Goal: Task Accomplishment & Management: Complete application form

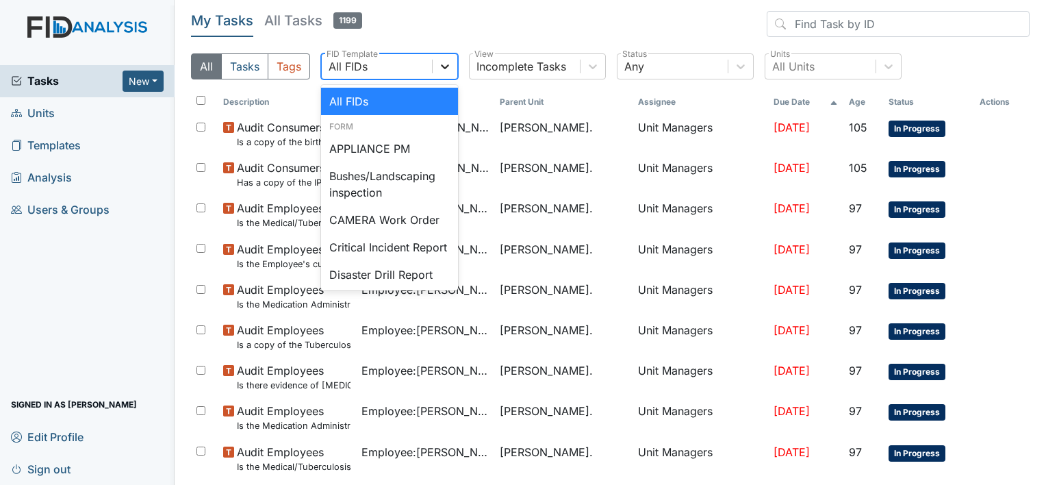
click at [452, 66] on div at bounding box center [445, 66] width 25 height 25
click at [601, 73] on div at bounding box center [593, 66] width 25 height 25
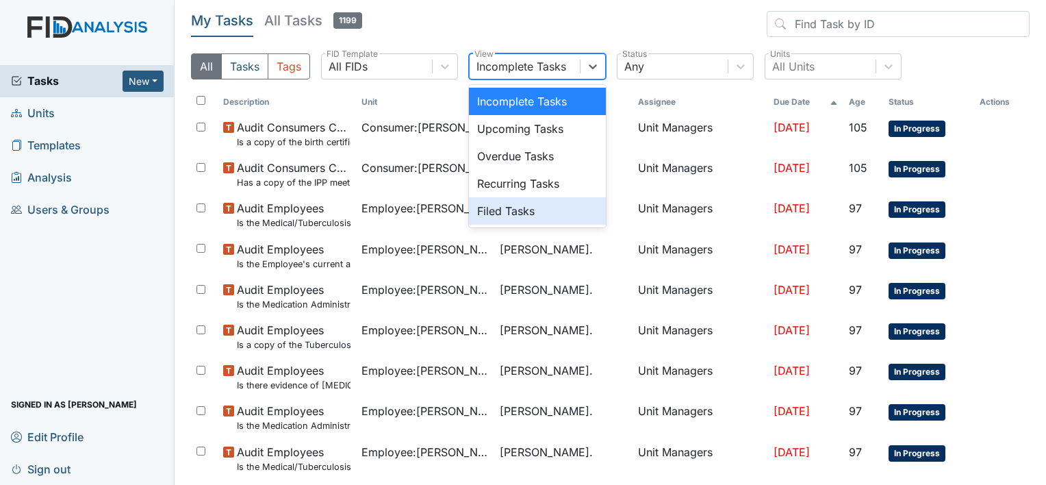
click at [560, 224] on div "Filed Tasks" at bounding box center [537, 210] width 137 height 27
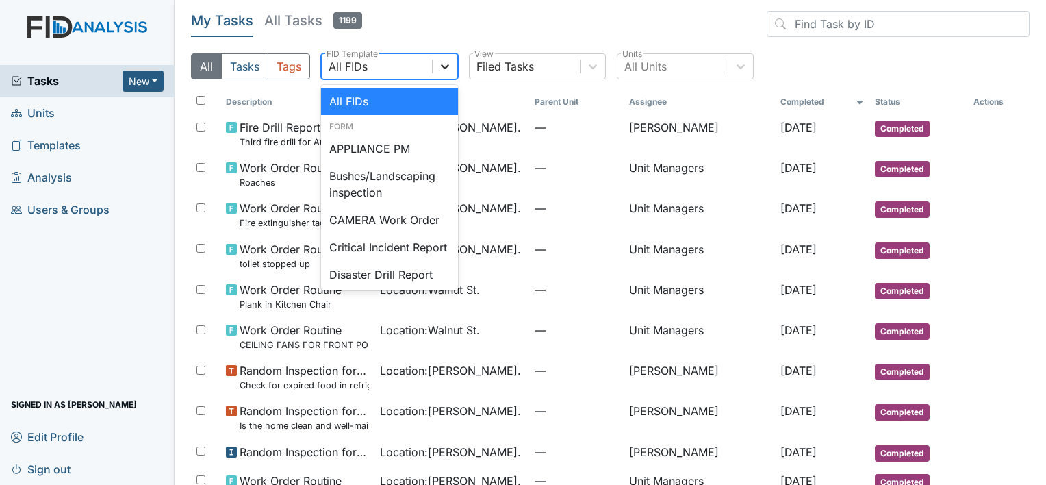
click at [444, 68] on icon at bounding box center [445, 66] width 8 height 5
click at [446, 67] on icon at bounding box center [445, 66] width 8 height 5
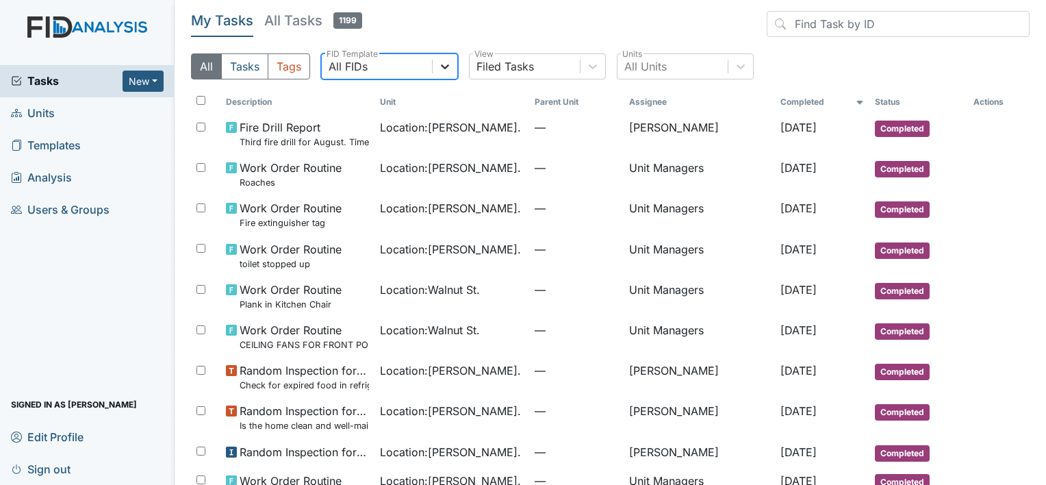
click at [450, 74] on div at bounding box center [445, 66] width 25 height 25
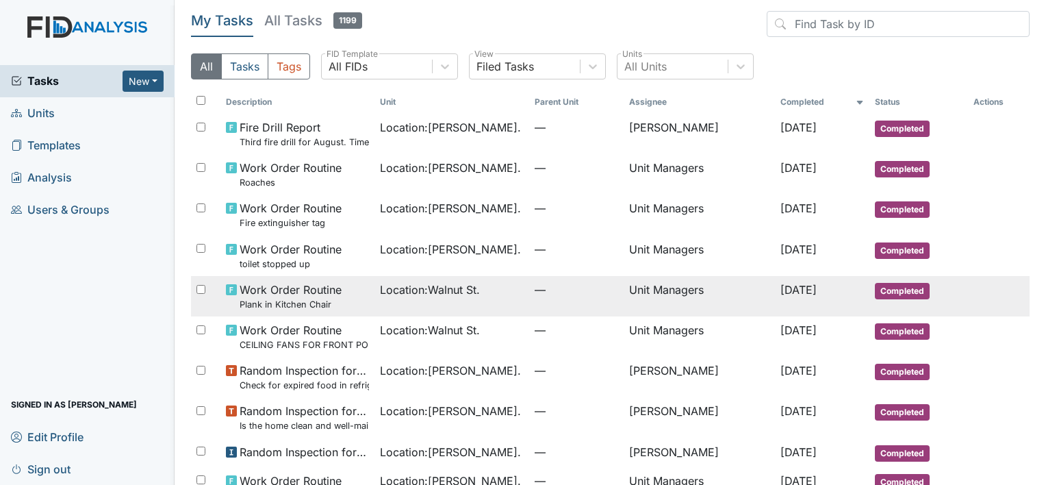
click at [458, 288] on span "Location : Walnut St." at bounding box center [430, 289] width 100 height 16
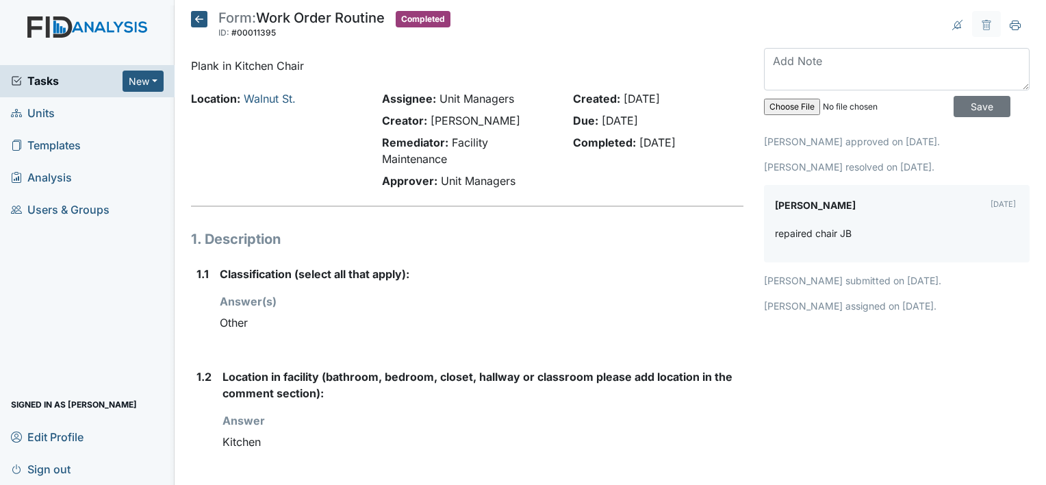
click at [198, 18] on icon at bounding box center [199, 19] width 16 height 16
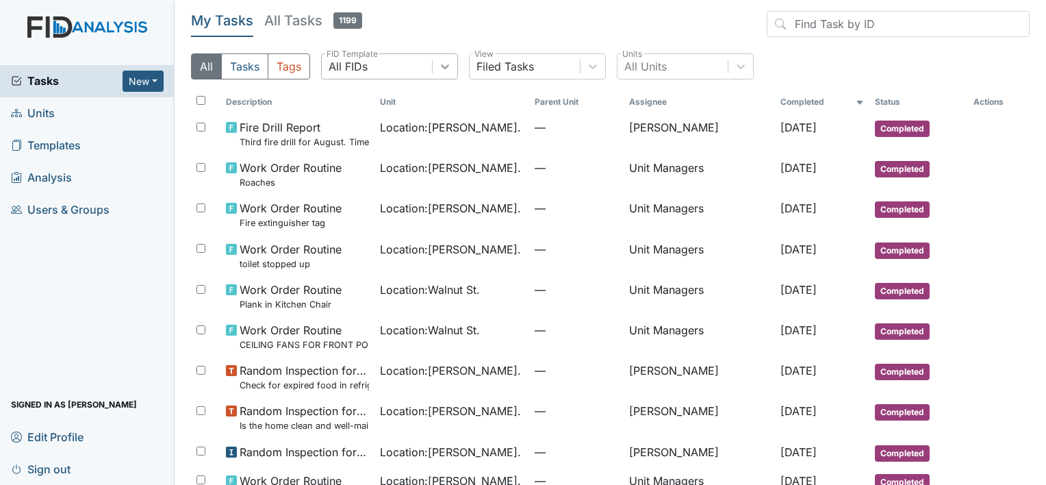
click at [451, 77] on div at bounding box center [445, 66] width 25 height 25
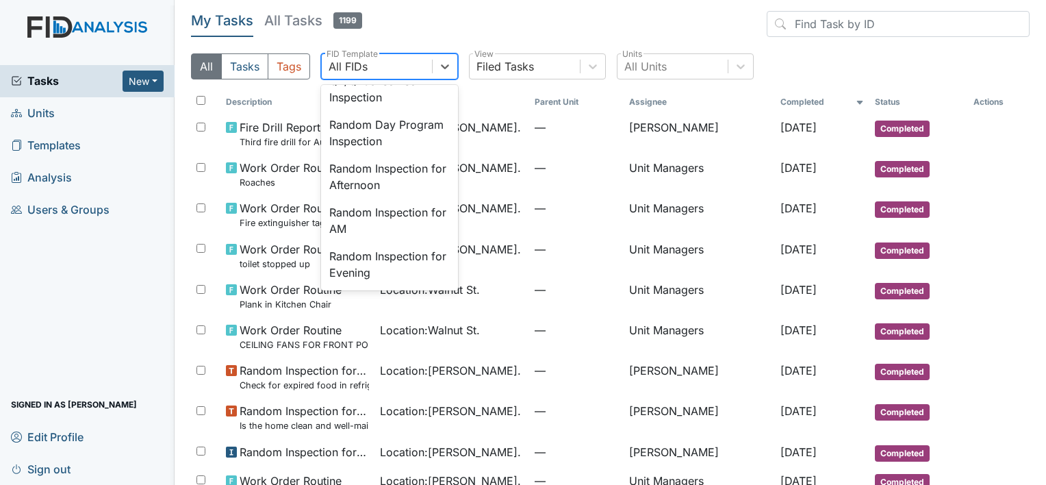
scroll to position [1205, 0]
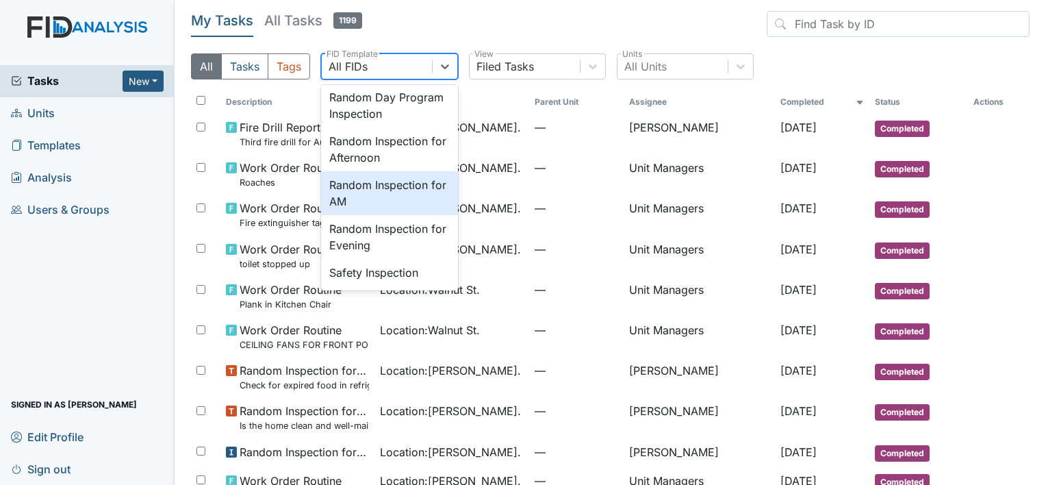
click at [360, 215] on div "Random Inspection for AM" at bounding box center [389, 193] width 137 height 44
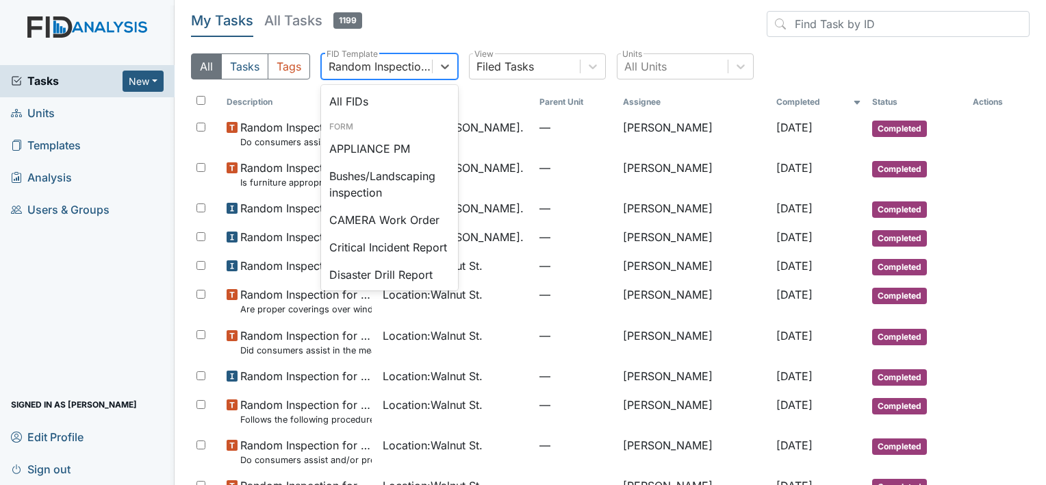
scroll to position [1210, 0]
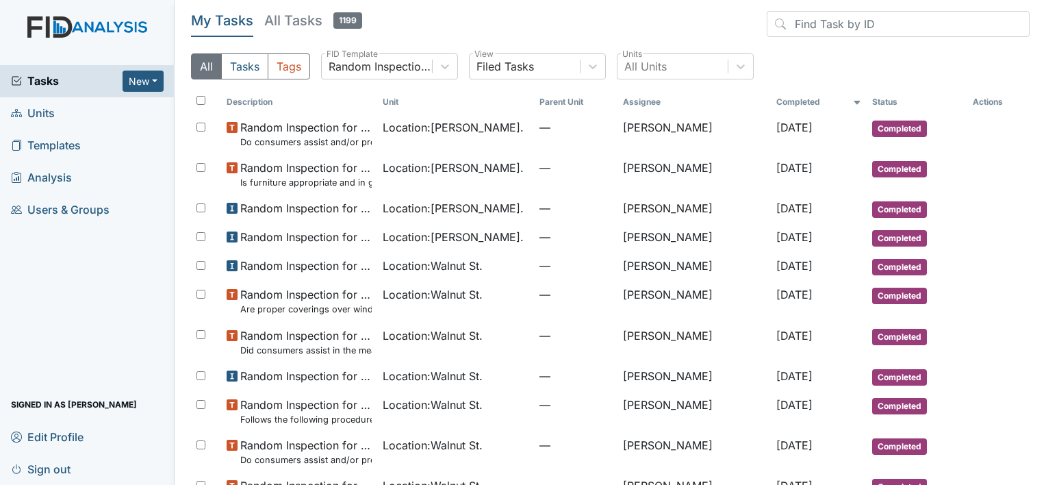
click at [694, 34] on header "My Tasks All Tasks 1199" at bounding box center [610, 26] width 839 height 31
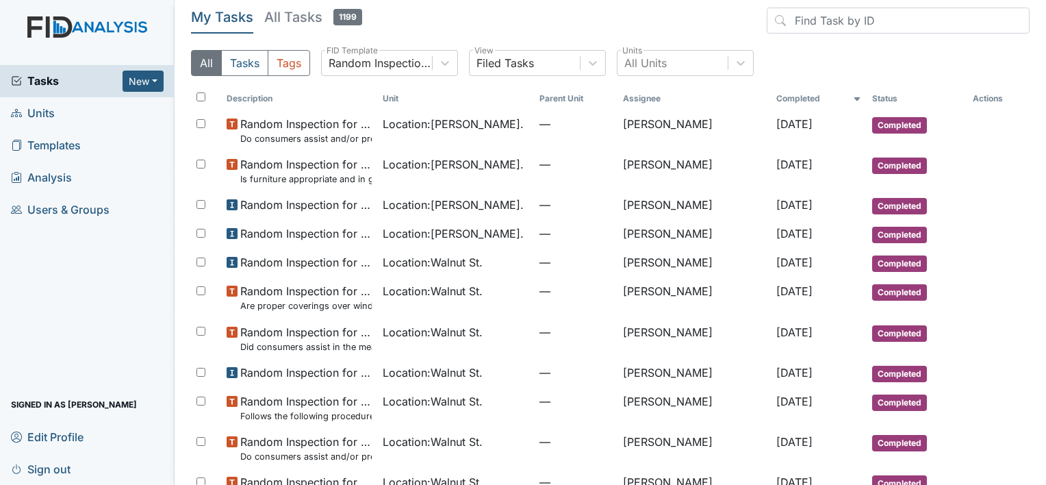
scroll to position [0, 0]
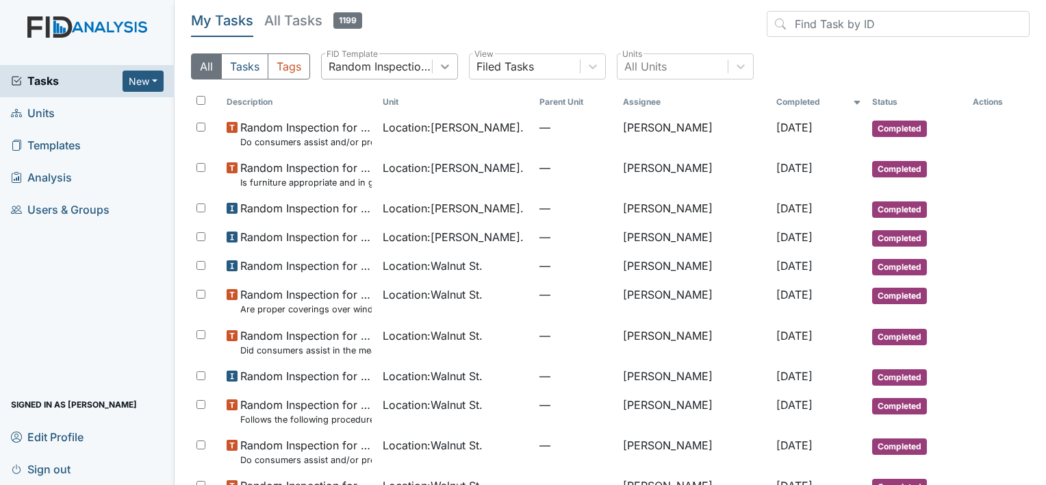
click at [453, 69] on div at bounding box center [445, 66] width 25 height 25
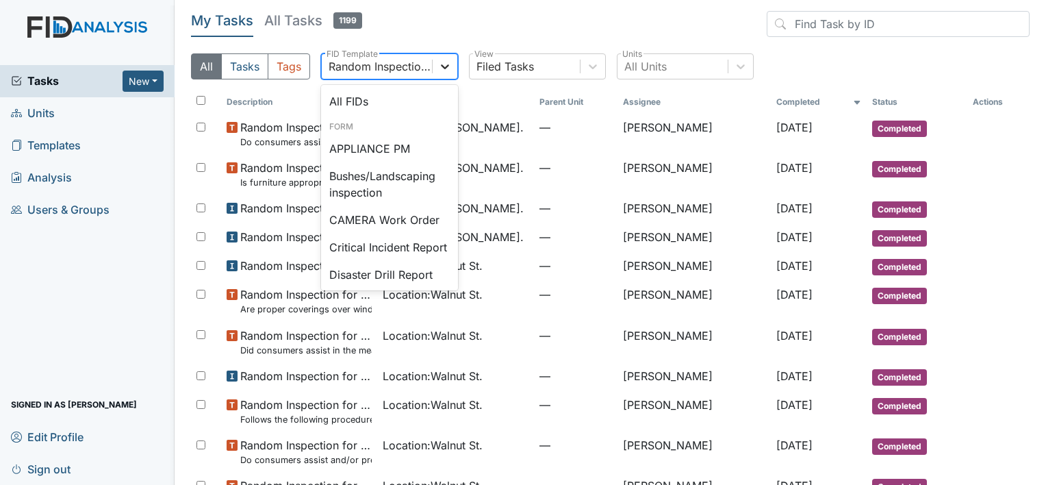
scroll to position [1210, 0]
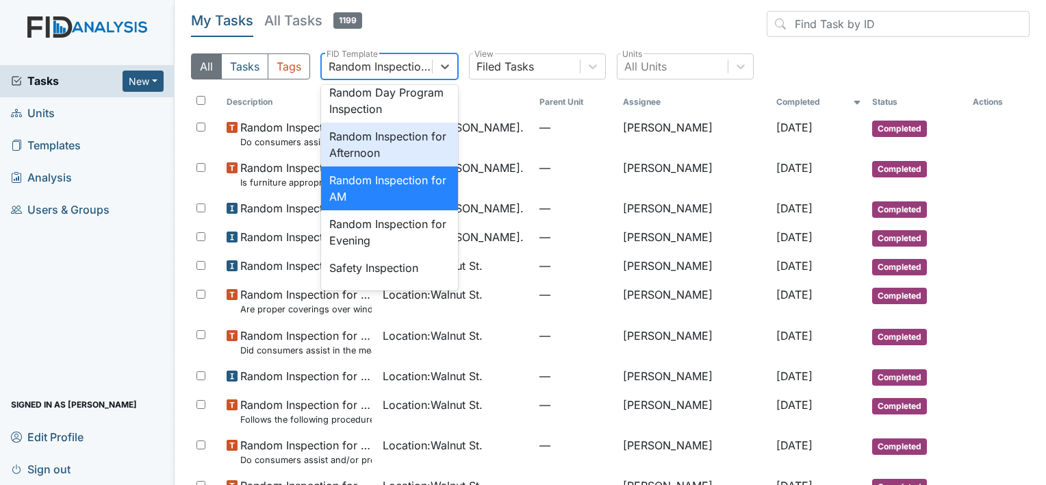
click at [409, 166] on div "Random Inspection for Afternoon" at bounding box center [389, 145] width 137 height 44
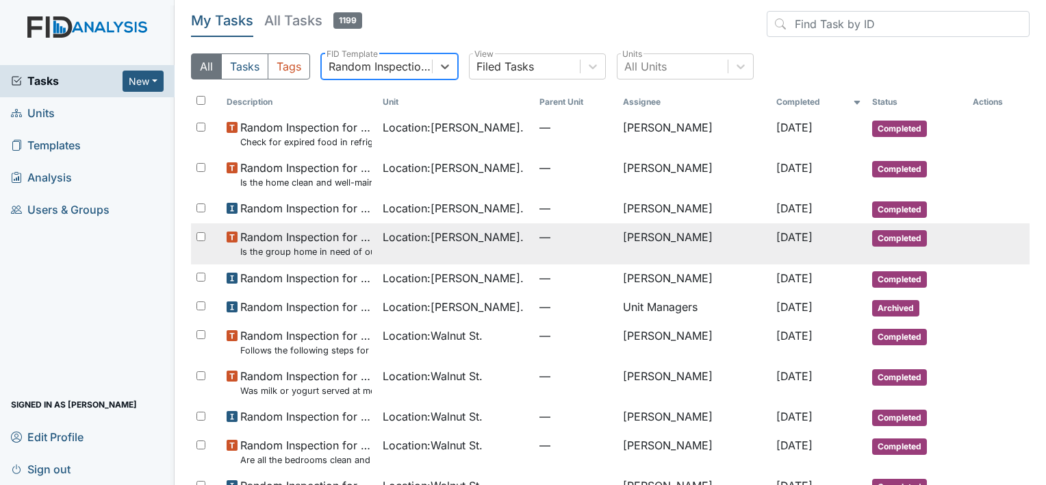
click at [416, 249] on td "Location : William St." at bounding box center [455, 243] width 157 height 40
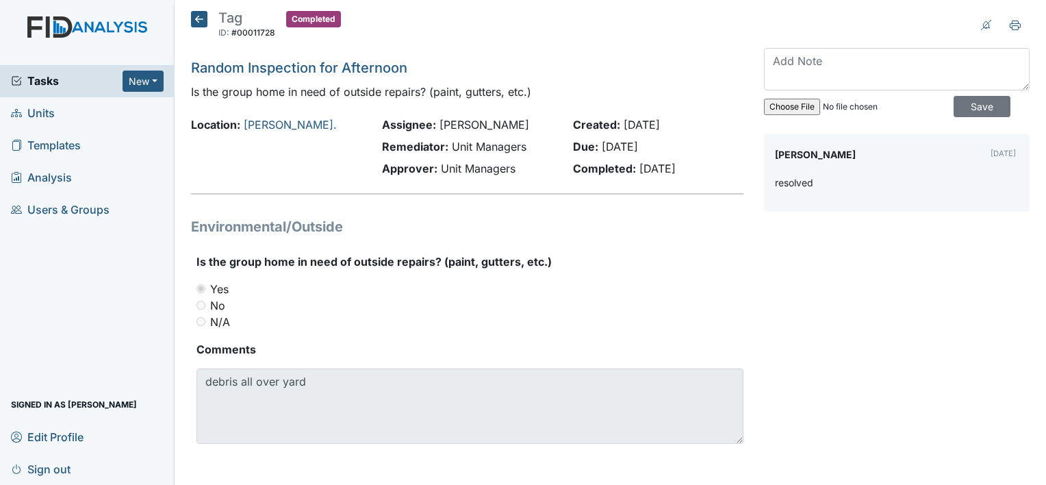
click at [197, 18] on icon at bounding box center [199, 19] width 16 height 16
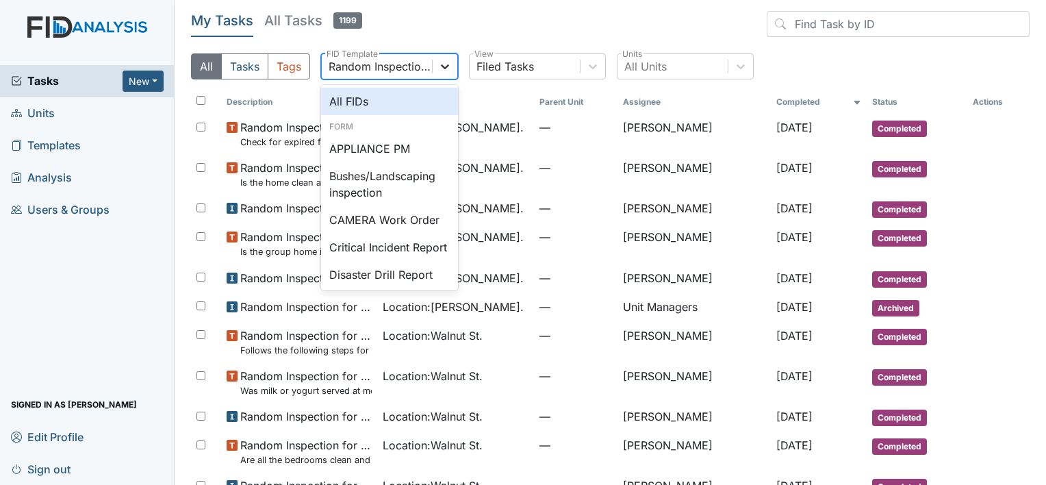
click at [444, 71] on icon at bounding box center [445, 67] width 14 height 14
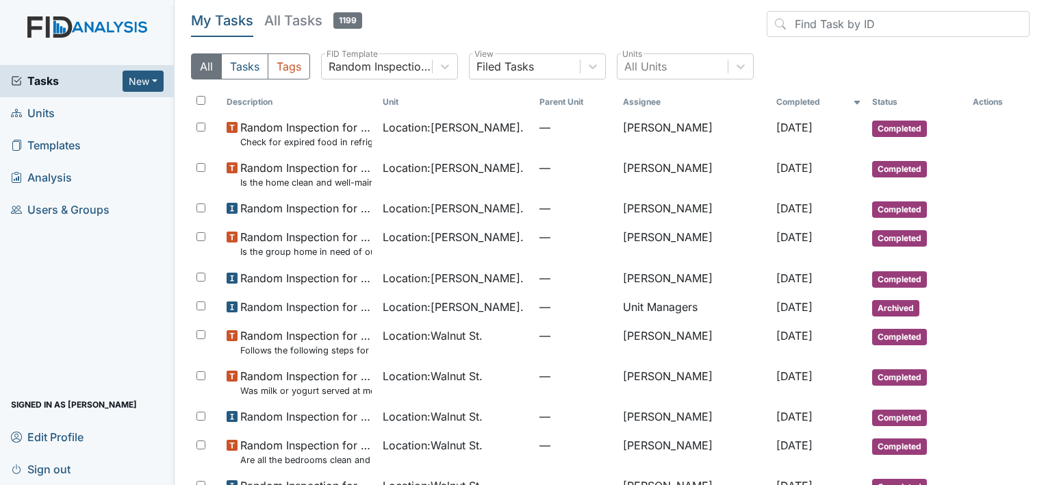
click at [463, 0] on main "My Tasks All Tasks 1199 All Tasks Tags Random Inspection for Afternoon FID Temp…" at bounding box center [611, 242] width 872 height 485
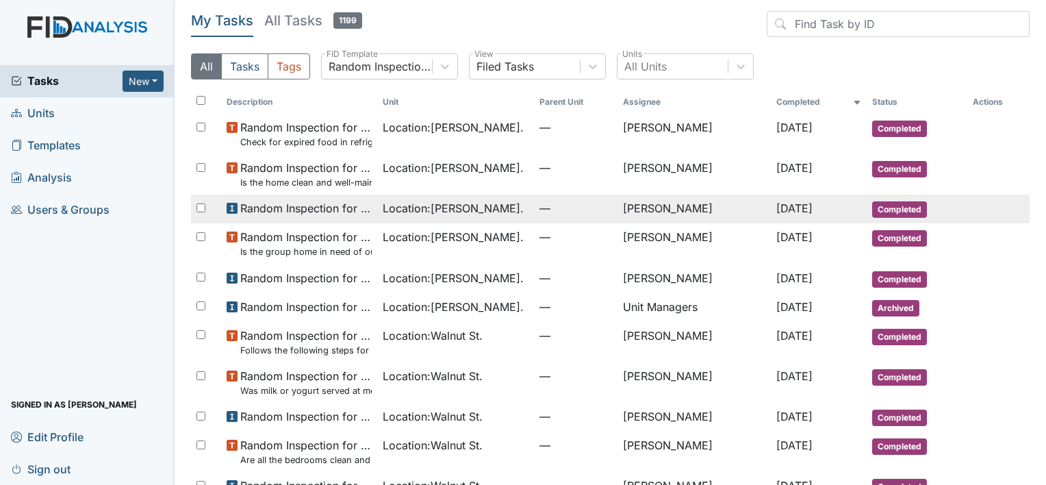
click at [360, 200] on span "Random Inspection for Afternoon" at bounding box center [306, 208] width 132 height 16
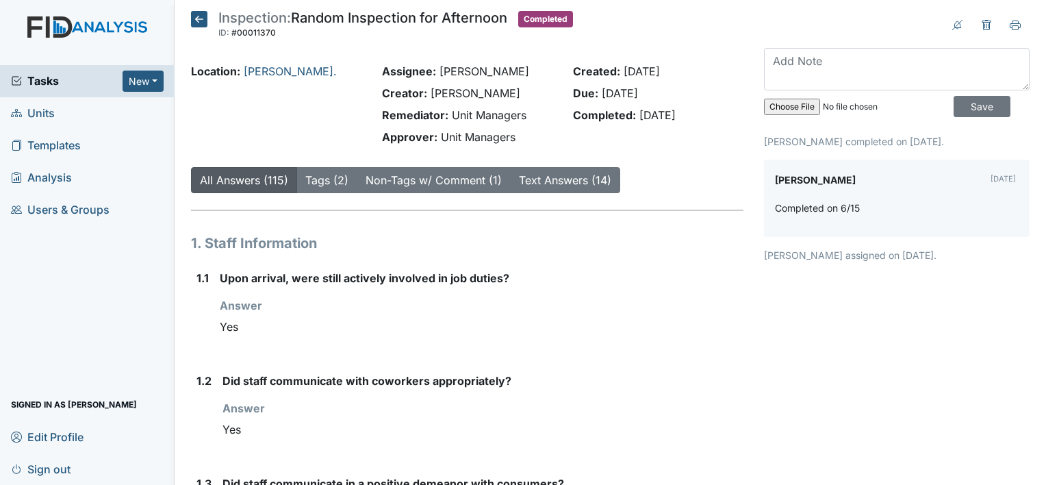
click at [199, 19] on icon at bounding box center [199, 19] width 16 height 16
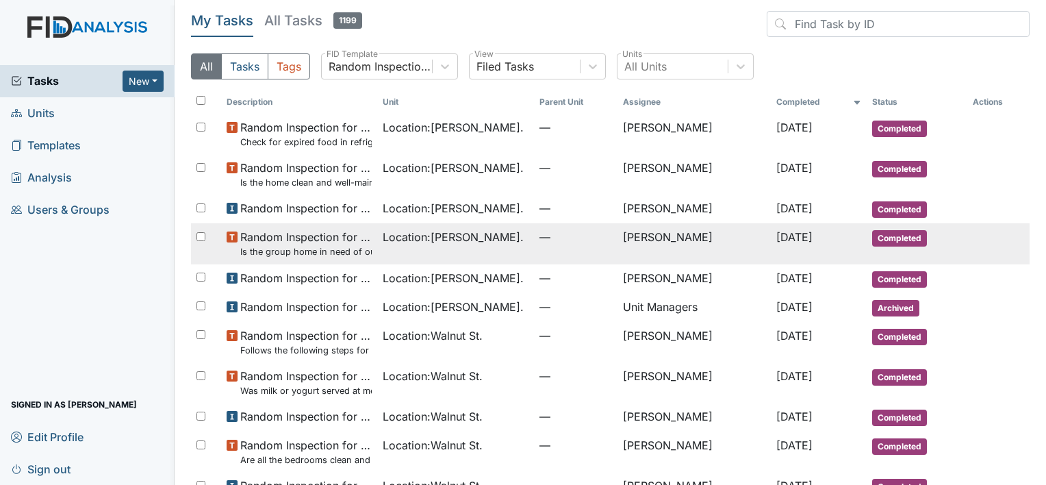
click at [291, 236] on span "Random Inspection for Afternoon Is the group home in need of outside repairs? (…" at bounding box center [306, 243] width 132 height 29
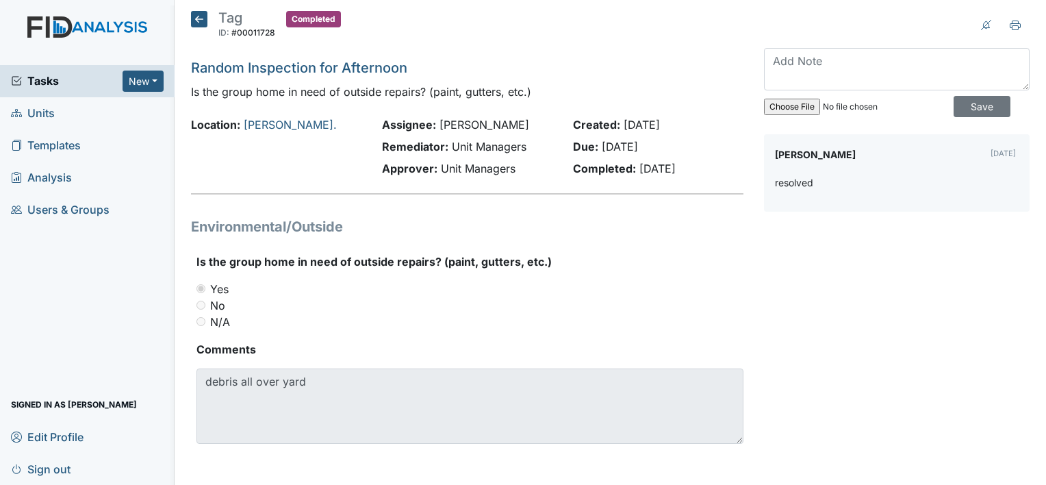
click at [198, 18] on icon at bounding box center [199, 19] width 16 height 16
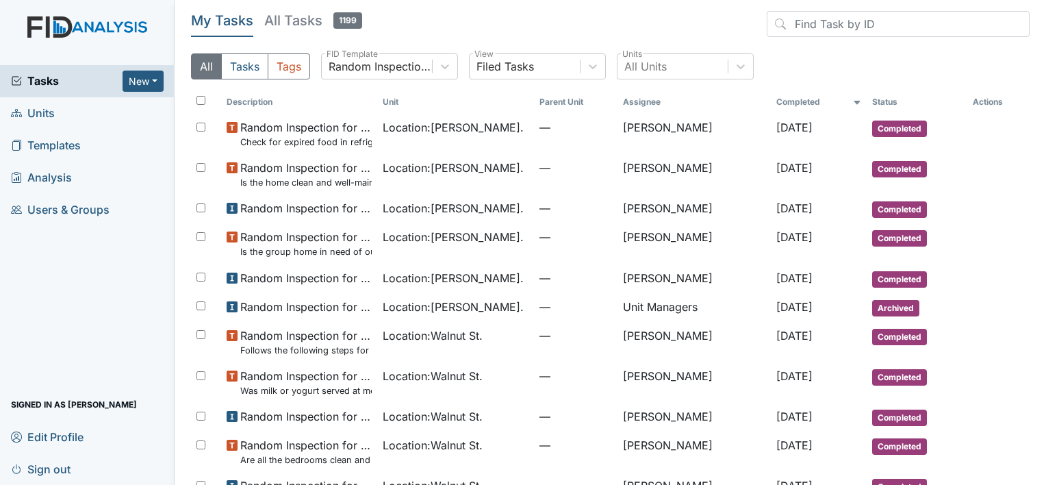
click at [198, 18] on h5 "My Tasks" at bounding box center [222, 20] width 62 height 19
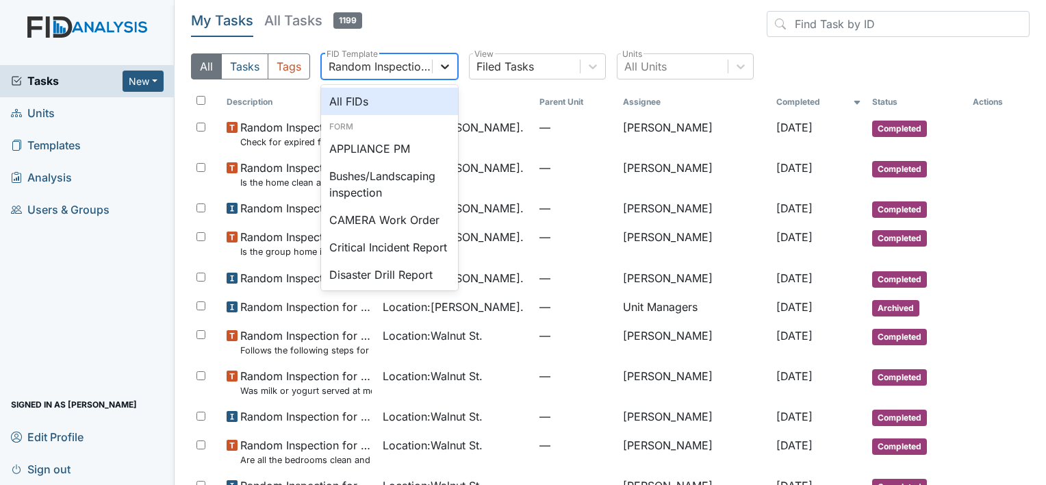
click at [453, 62] on div at bounding box center [445, 66] width 25 height 25
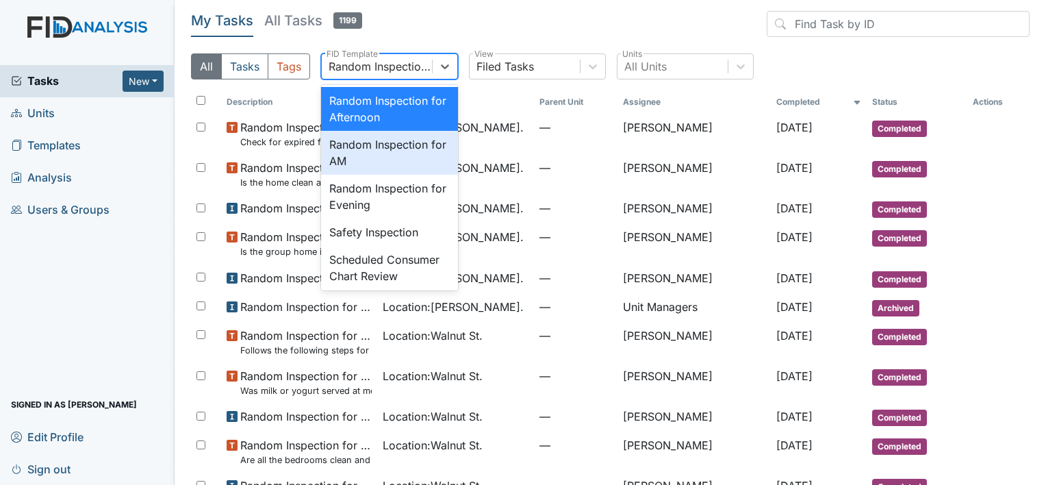
scroll to position [1250, 0]
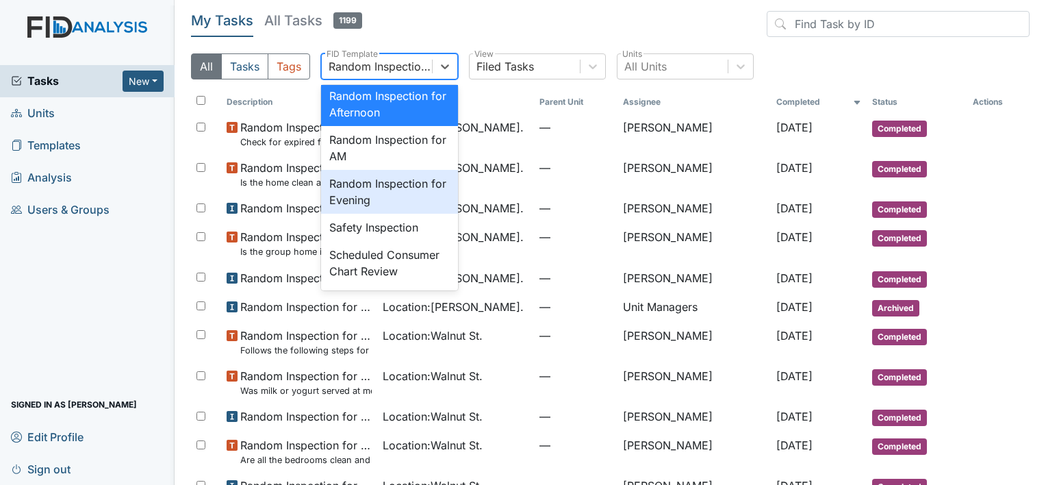
click at [431, 214] on div "Random Inspection for Evening" at bounding box center [389, 192] width 137 height 44
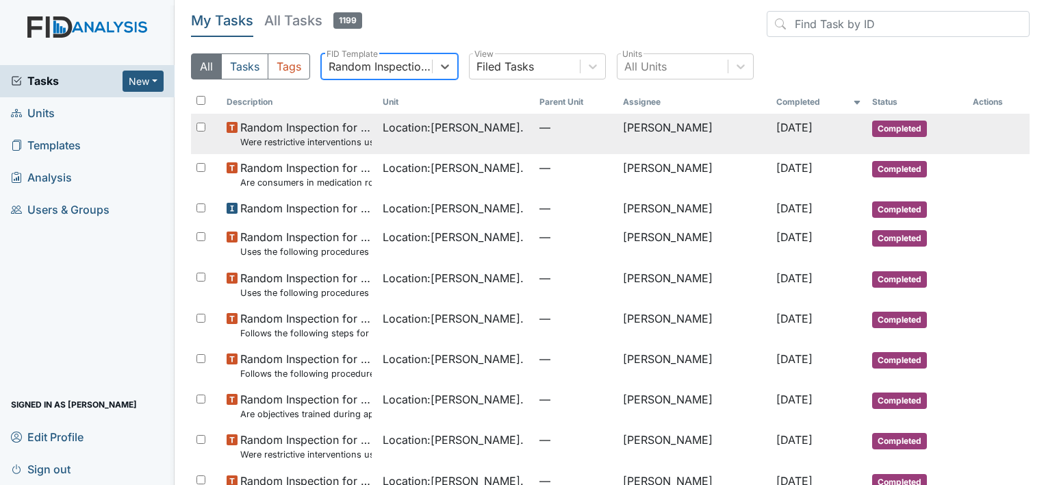
click at [414, 130] on span "Location : William St." at bounding box center [453, 127] width 141 height 16
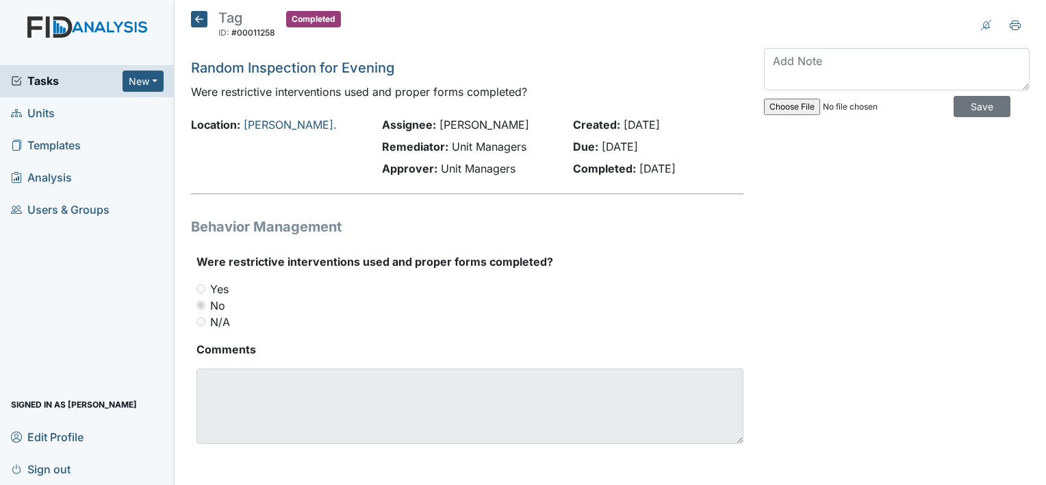
click at [60, 141] on span "Templates" at bounding box center [46, 145] width 70 height 21
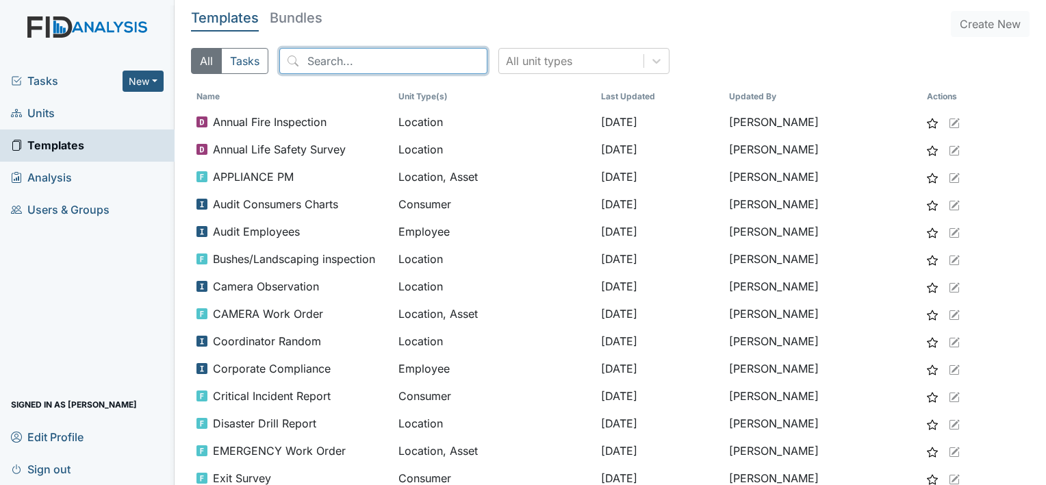
click at [307, 59] on input "search" at bounding box center [383, 61] width 208 height 26
click at [307, 59] on input "r" at bounding box center [383, 61] width 208 height 26
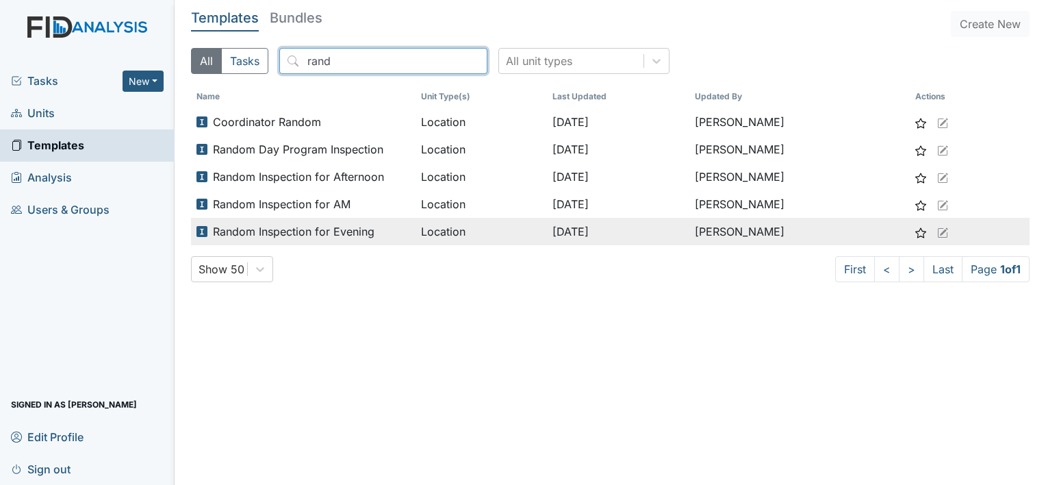
type input "rand"
click at [325, 226] on span "Random Inspection for Evening" at bounding box center [294, 231] width 162 height 16
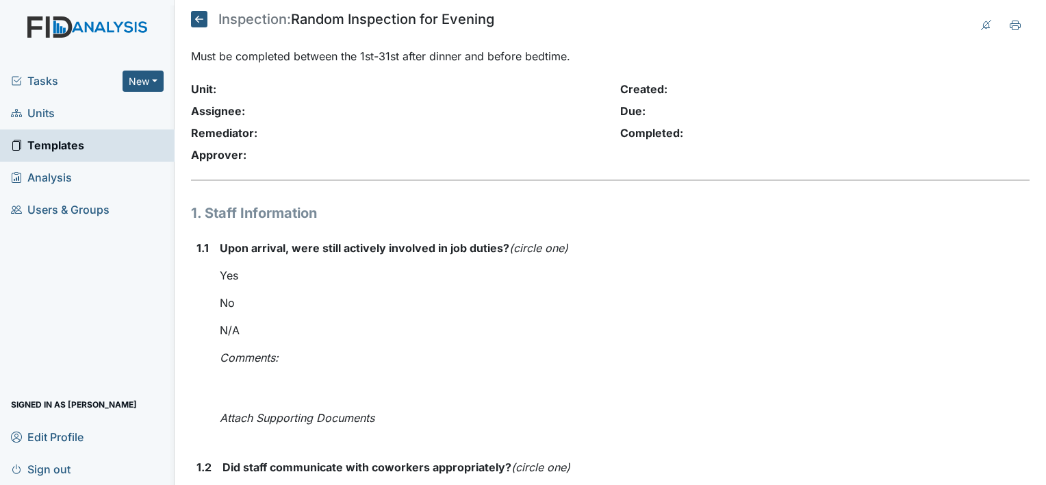
click at [195, 18] on icon at bounding box center [199, 19] width 16 height 16
click at [151, 88] on button "New" at bounding box center [143, 81] width 41 height 21
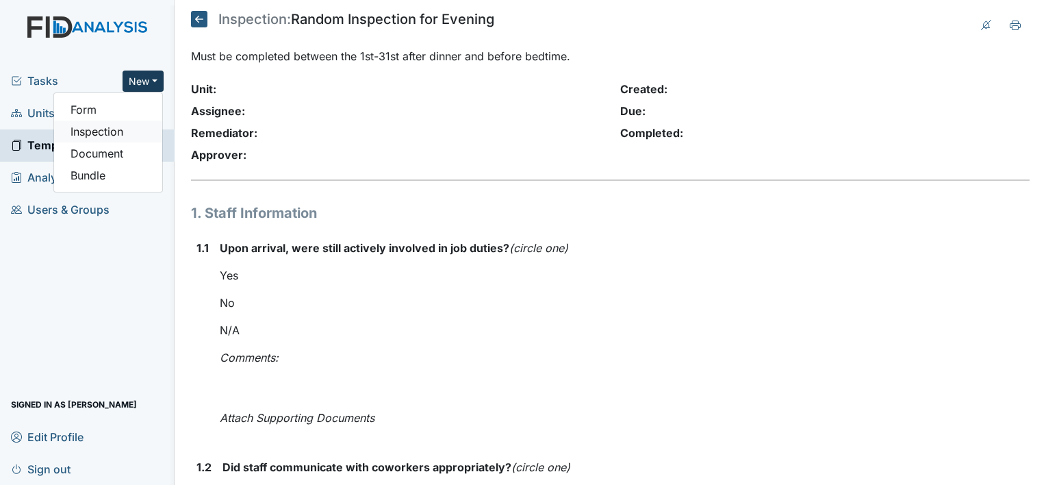
click at [134, 129] on link "Inspection" at bounding box center [108, 132] width 108 height 22
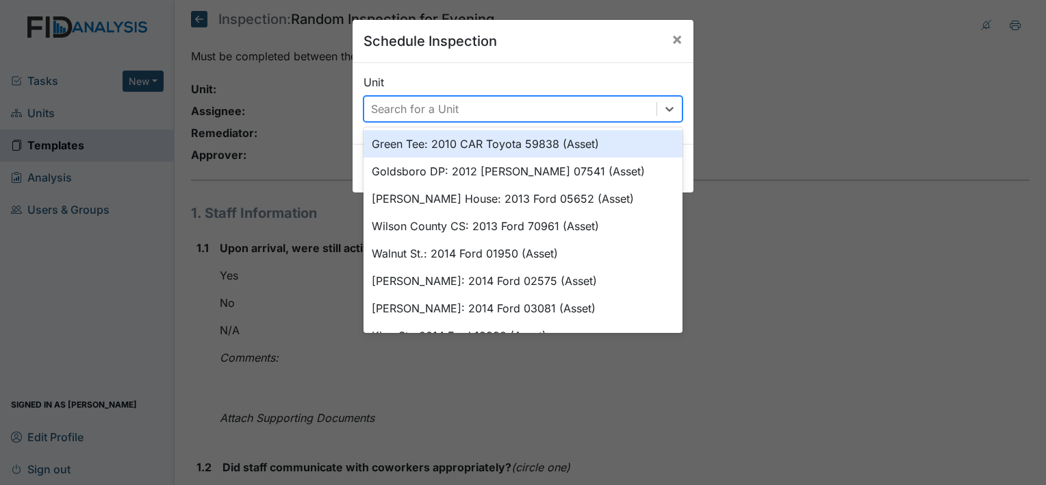
click at [576, 107] on div "Search for a Unit" at bounding box center [510, 109] width 292 height 25
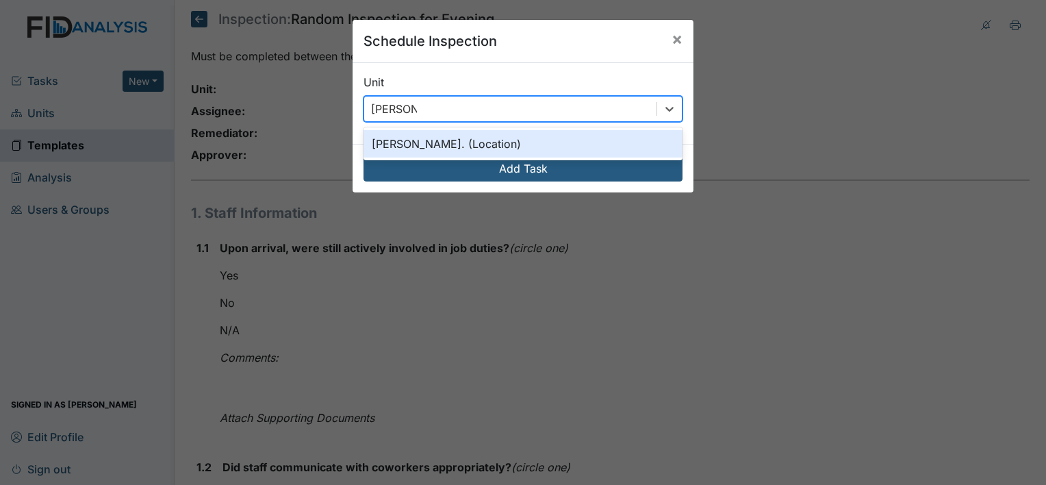
type input "william st"
click at [606, 148] on div "William St. (Location)" at bounding box center [523, 143] width 319 height 27
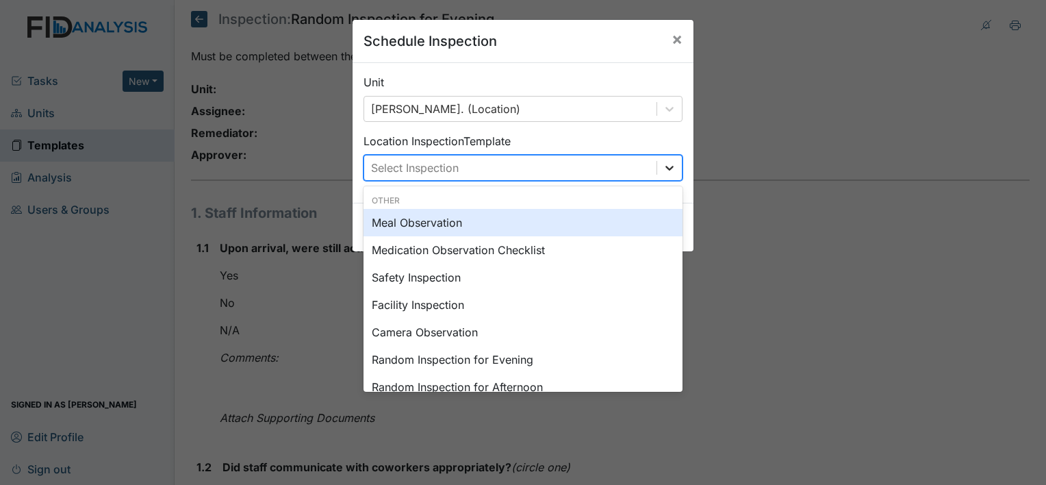
click at [666, 173] on icon at bounding box center [670, 168] width 14 height 14
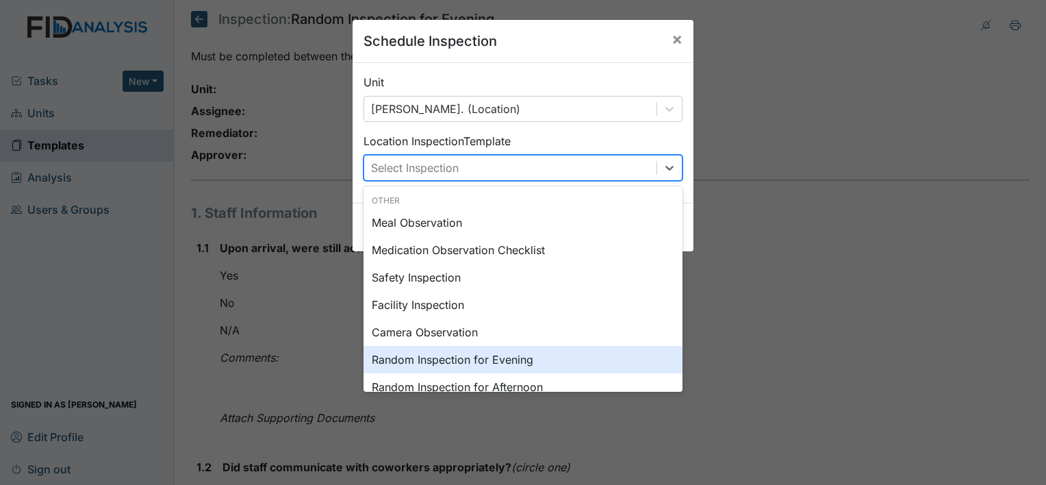
click at [622, 357] on div "Random Inspection for Evening" at bounding box center [523, 359] width 319 height 27
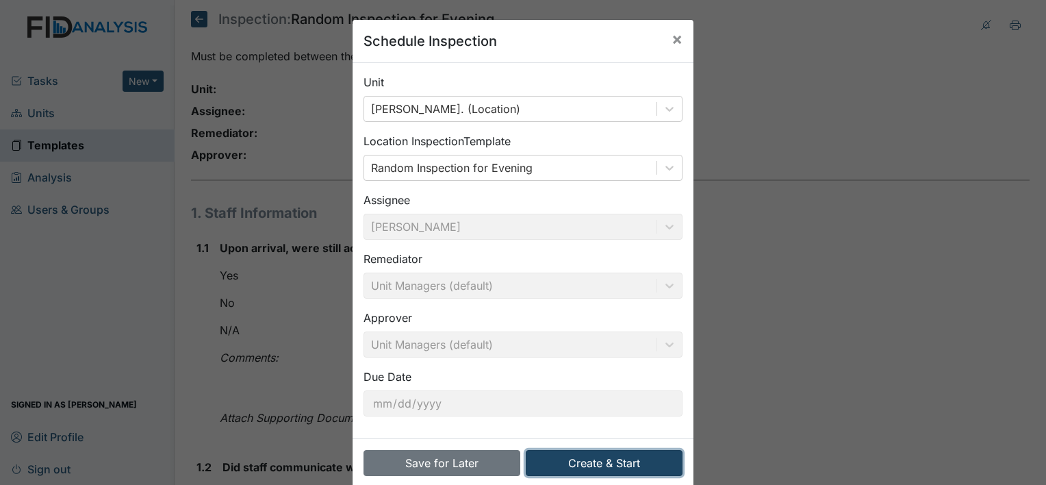
drag, startPoint x: 624, startPoint y: 459, endPoint x: 605, endPoint y: 464, distance: 20.6
click at [605, 464] on button "Create & Start" at bounding box center [604, 463] width 157 height 26
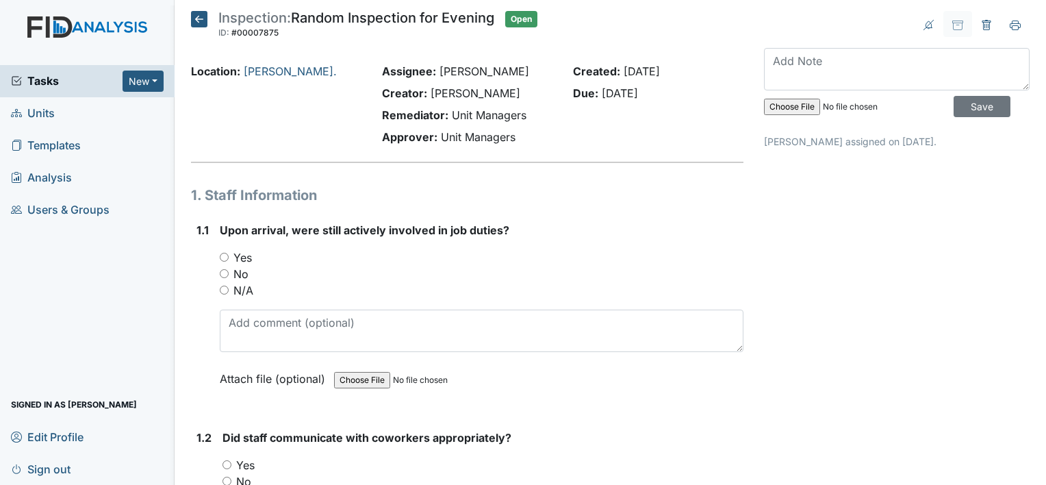
click at [226, 255] on input "Yes" at bounding box center [224, 257] width 9 height 9
radio input "true"
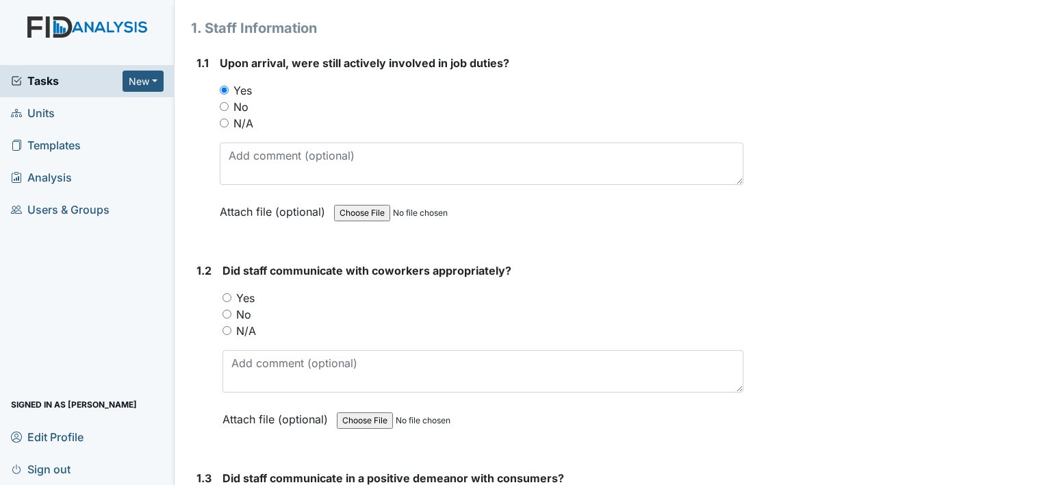
click at [227, 296] on input "Yes" at bounding box center [227, 297] width 9 height 9
radio input "true"
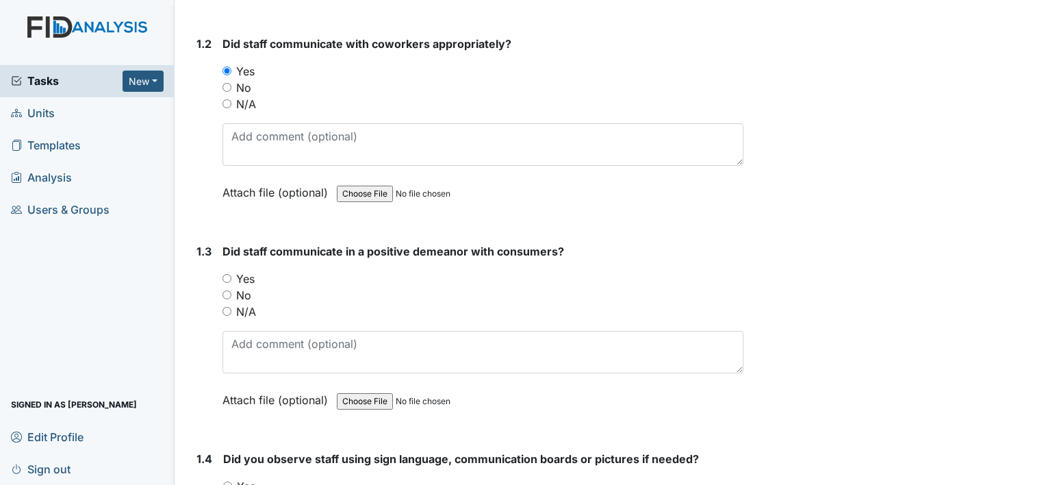
scroll to position [394, 0]
click at [229, 277] on input "Yes" at bounding box center [227, 277] width 9 height 9
radio input "true"
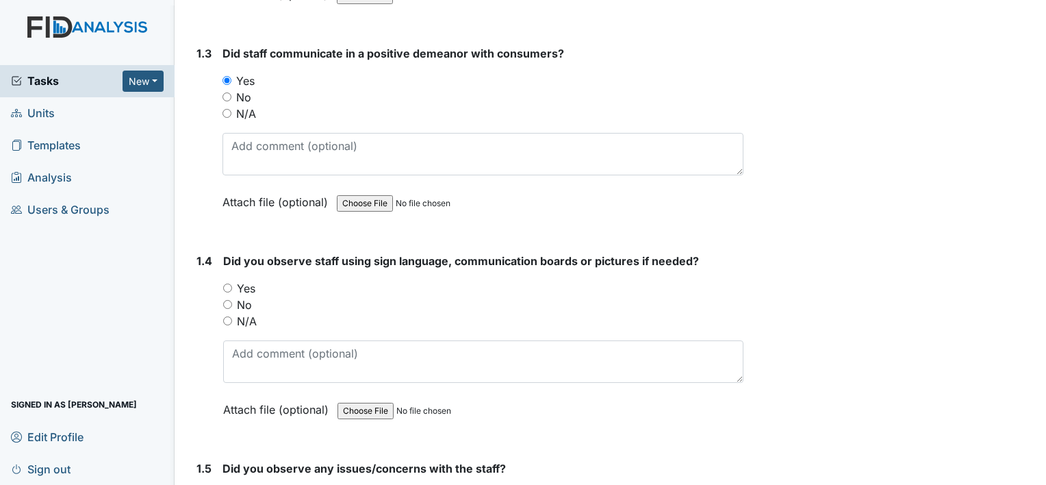
scroll to position [624, 0]
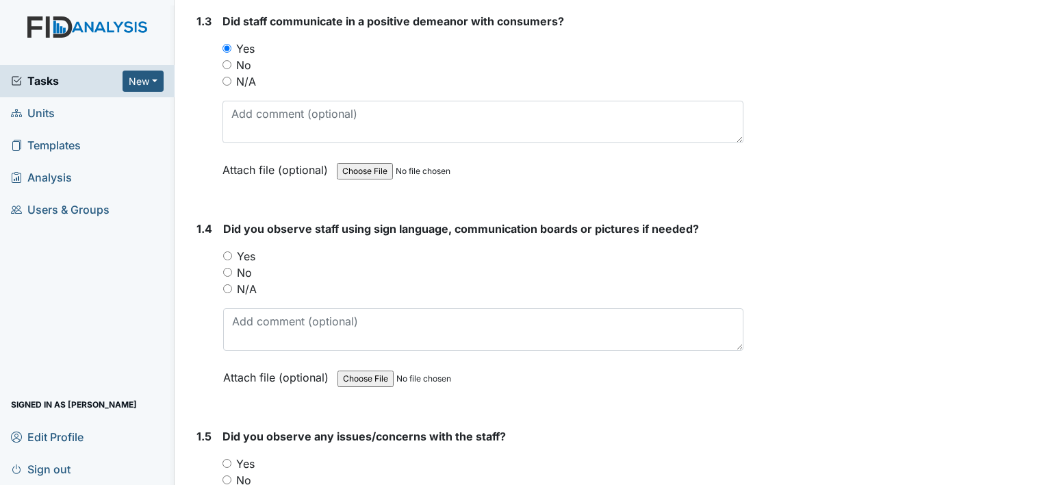
click at [240, 292] on label "N/A" at bounding box center [247, 289] width 20 height 16
click at [232, 292] on input "N/A" at bounding box center [227, 288] width 9 height 9
radio input "true"
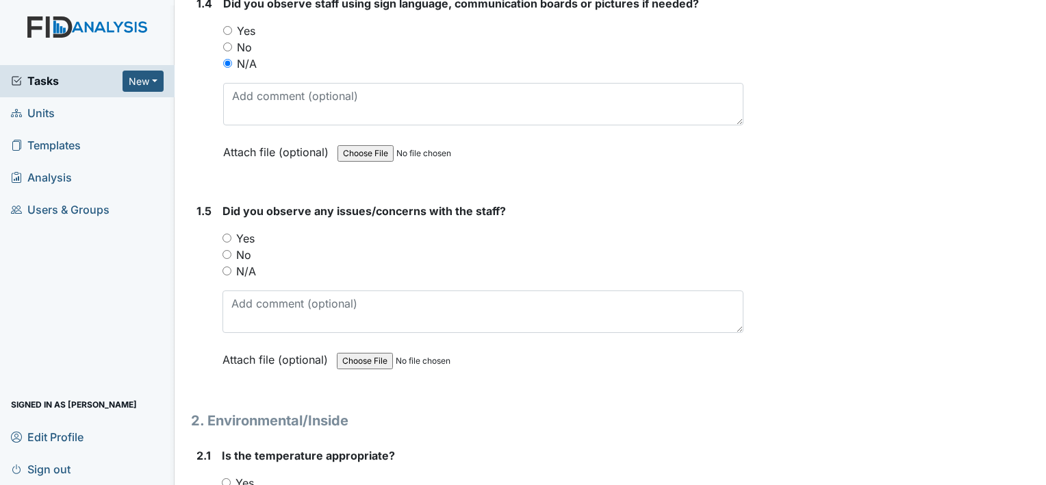
scroll to position [850, 0]
click at [227, 267] on input "N/A" at bounding box center [227, 269] width 9 height 9
radio input "true"
click at [231, 249] on input "No" at bounding box center [227, 253] width 9 height 9
radio input "true"
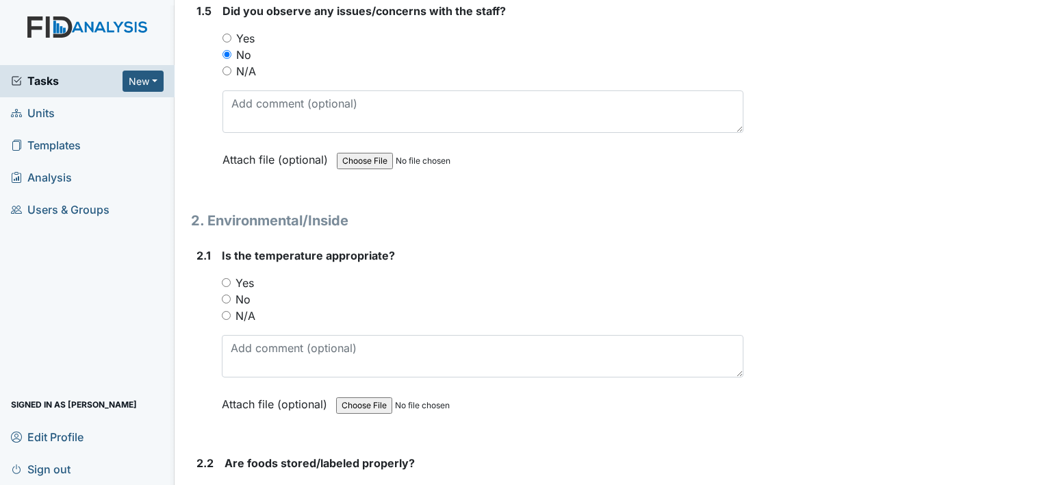
scroll to position [1049, 0]
click at [228, 279] on input "Yes" at bounding box center [226, 282] width 9 height 9
radio input "true"
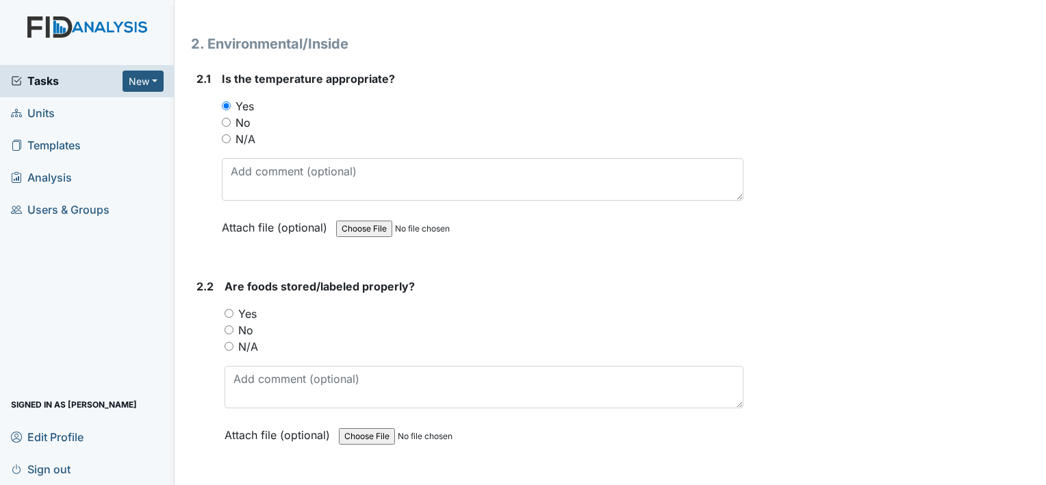
scroll to position [1243, 0]
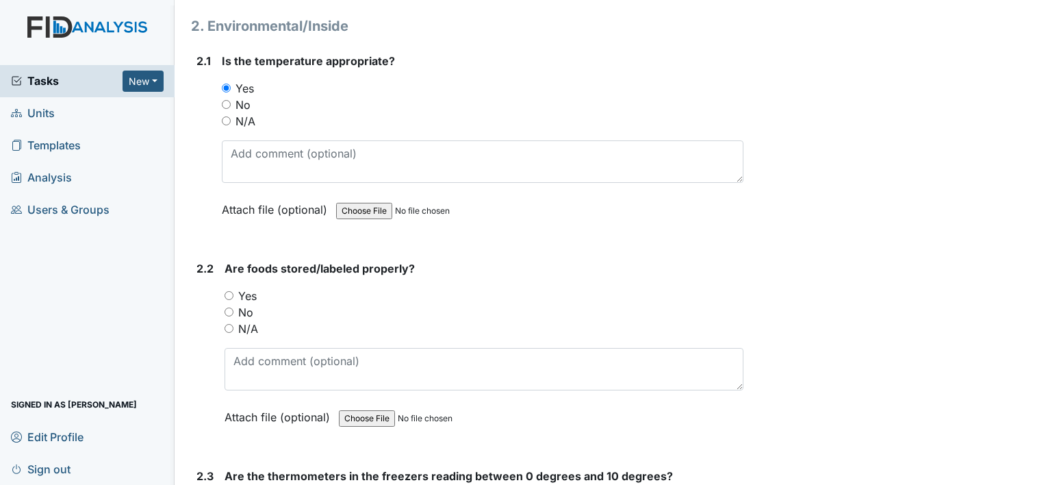
click at [225, 291] on input "Yes" at bounding box center [229, 295] width 9 height 9
radio input "true"
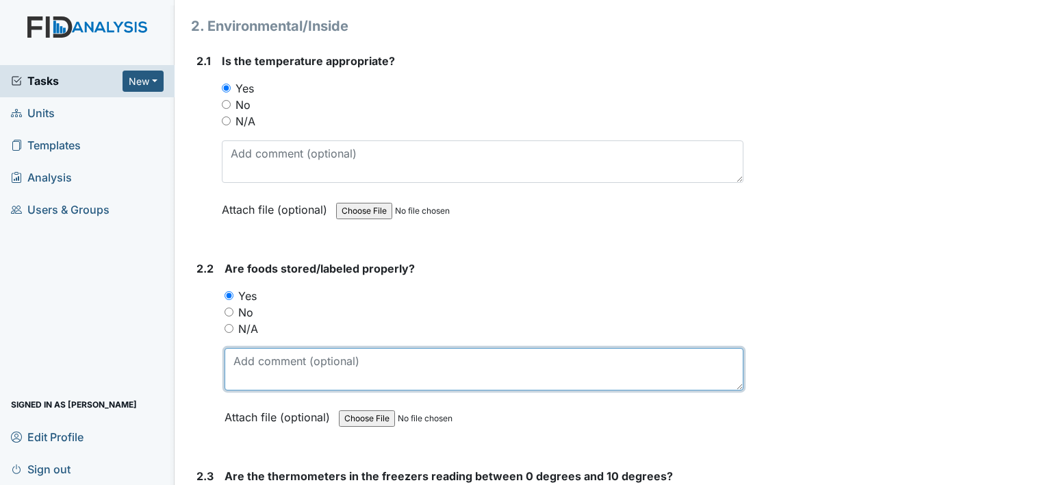
click at [260, 363] on textarea at bounding box center [484, 369] width 519 height 42
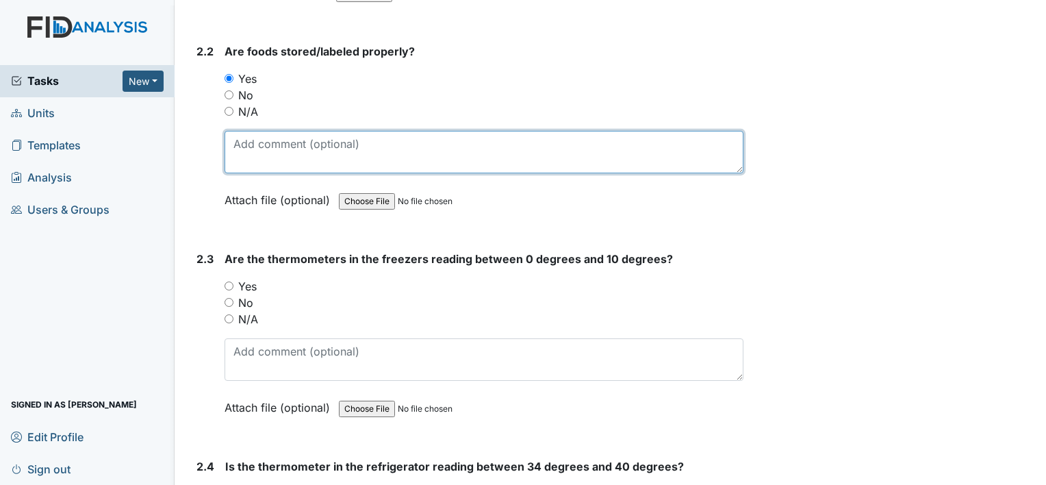
scroll to position [1461, 0]
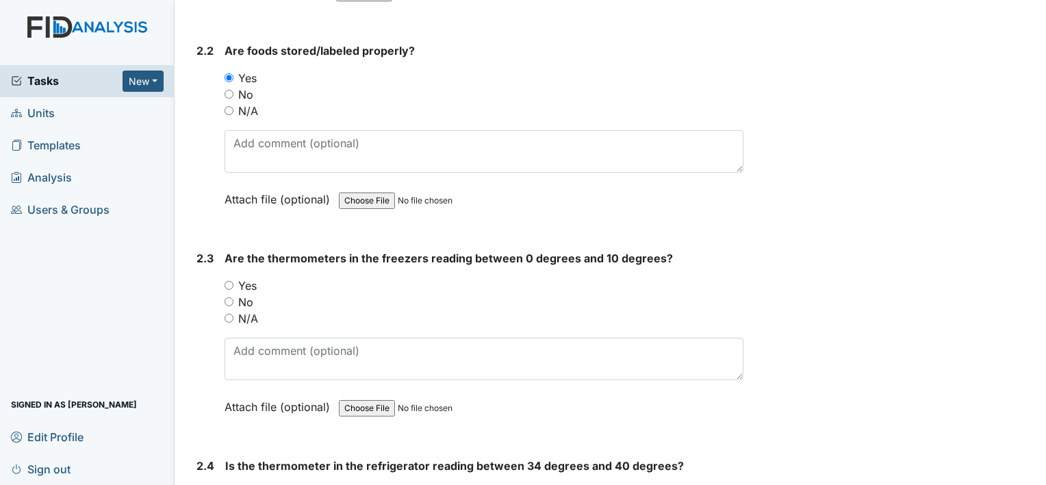
click at [227, 281] on input "Yes" at bounding box center [229, 285] width 9 height 9
radio input "true"
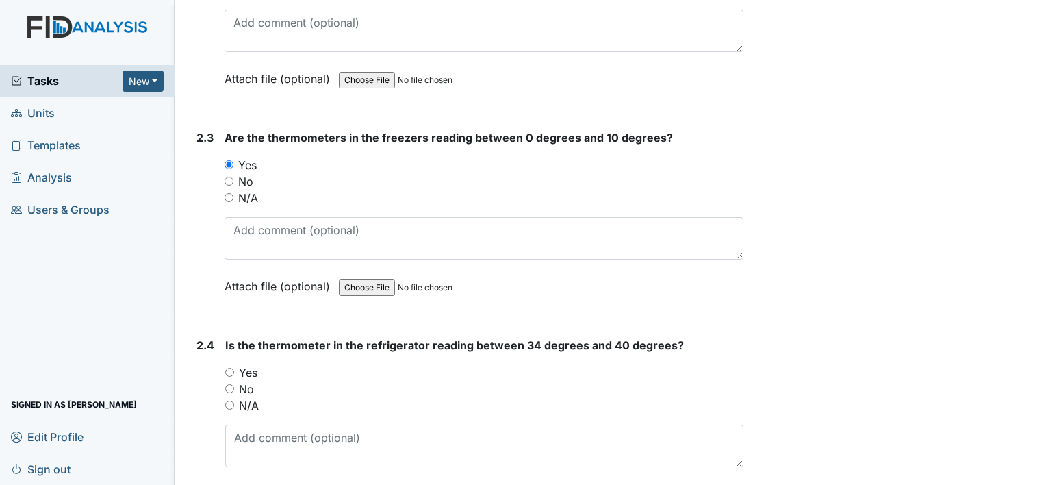
scroll to position [1587, 0]
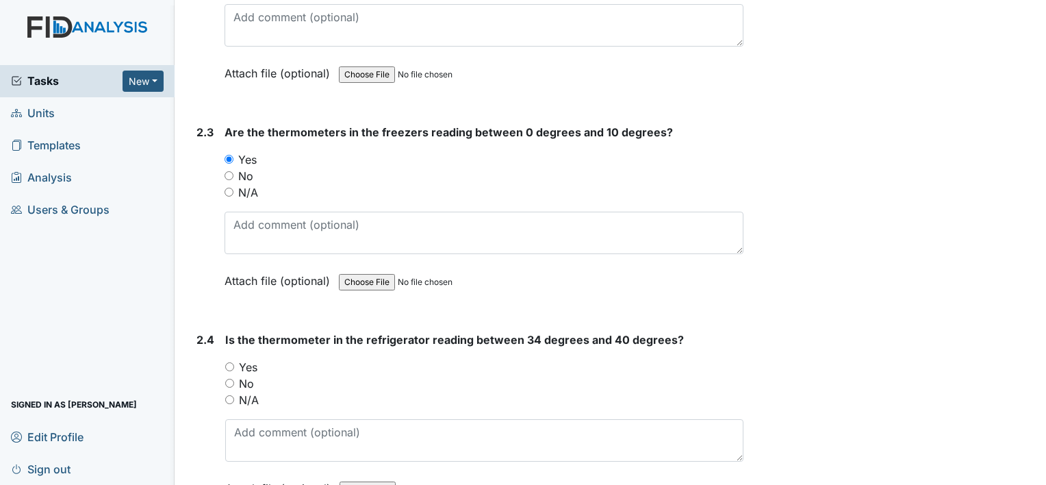
click at [226, 362] on input "Yes" at bounding box center [229, 366] width 9 height 9
radio input "true"
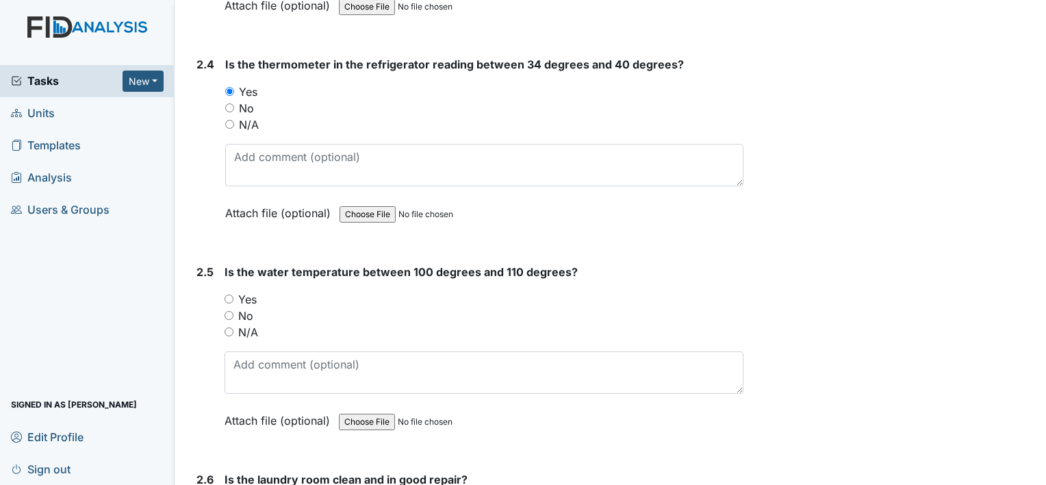
scroll to position [1882, 0]
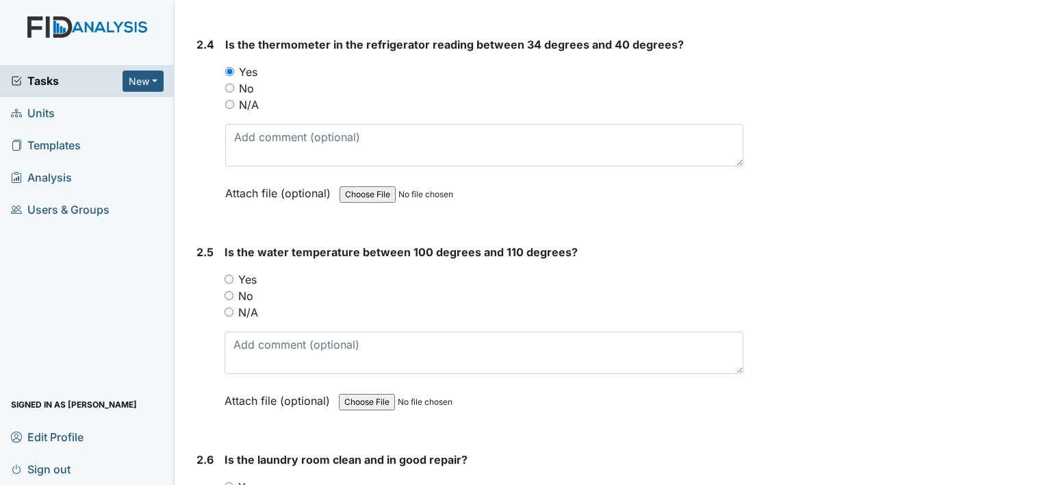
click at [230, 275] on input "Yes" at bounding box center [229, 279] width 9 height 9
radio input "true"
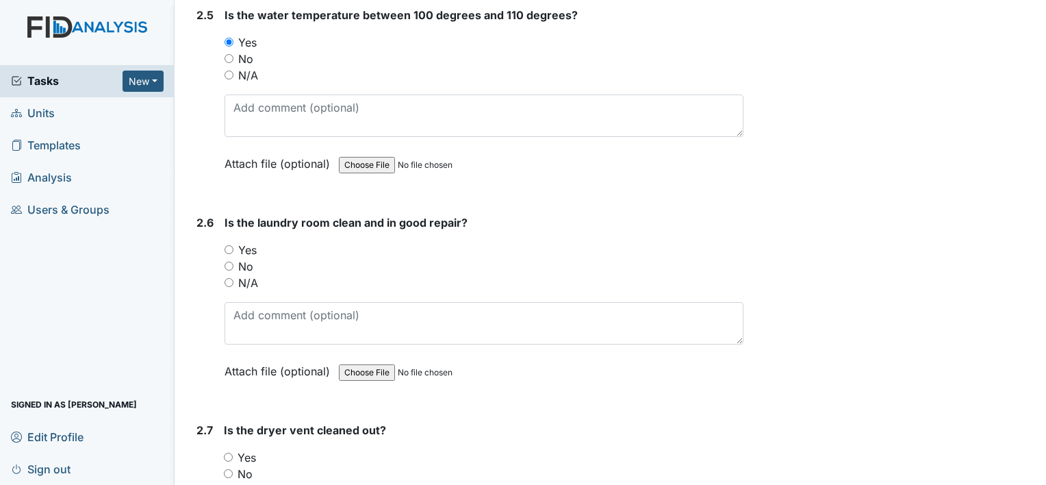
scroll to position [2124, 0]
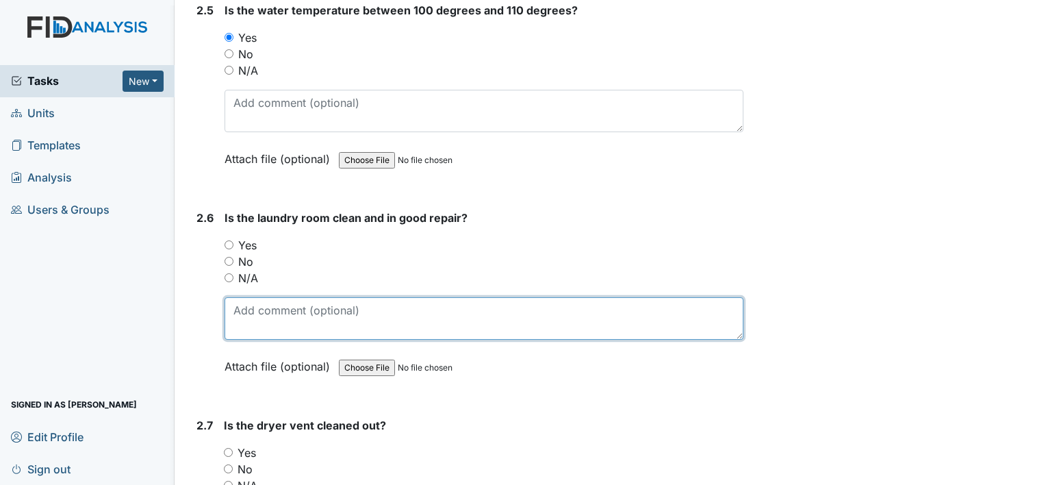
click at [246, 309] on textarea at bounding box center [484, 318] width 519 height 42
type textarea "Launry room is in the kitchen"
click at [392, 301] on textarea "Launry room is in the kitchen" at bounding box center [484, 318] width 519 height 42
type textarea "L"
type textarea "Washer and dryer is in the kitchen. No trash around washer or dryer and free of…"
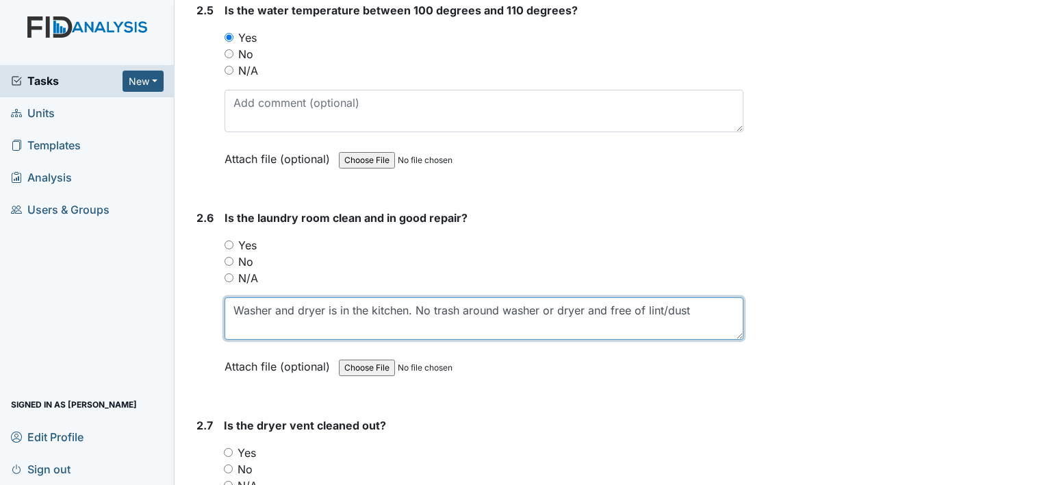
type textarea "Washer and dryer is in the kitchen. No trash around washer or dryer and free of…"
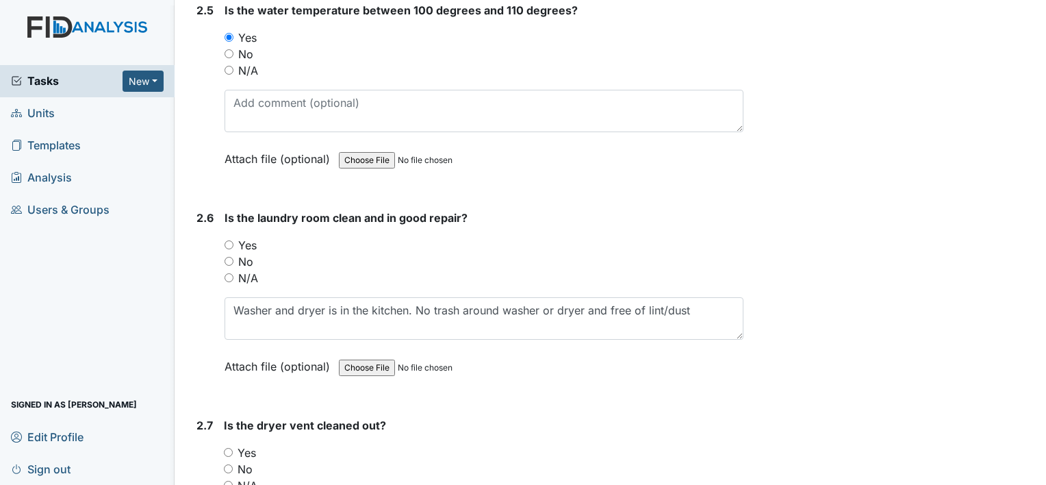
click at [219, 266] on div "2.6 Is the laundry room clean and in good repair? You must select one of the be…" at bounding box center [467, 303] width 553 height 186
click at [233, 273] on input "N/A" at bounding box center [229, 277] width 9 height 9
radio input "true"
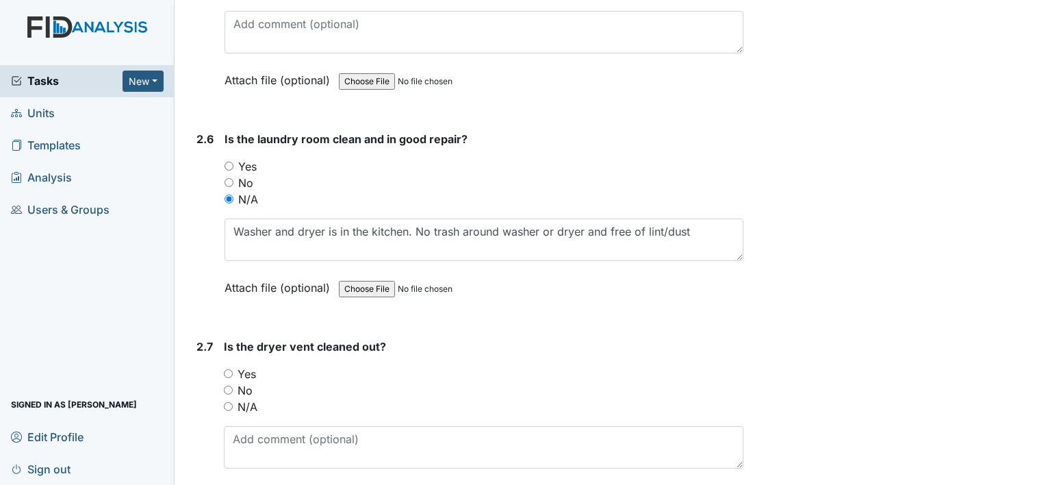
scroll to position [2270, 0]
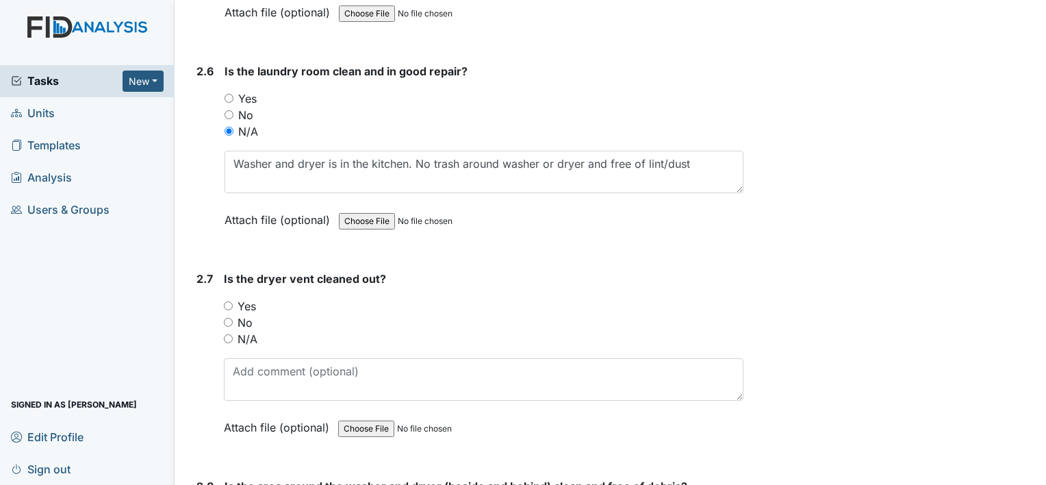
click at [229, 301] on input "Yes" at bounding box center [228, 305] width 9 height 9
radio input "true"
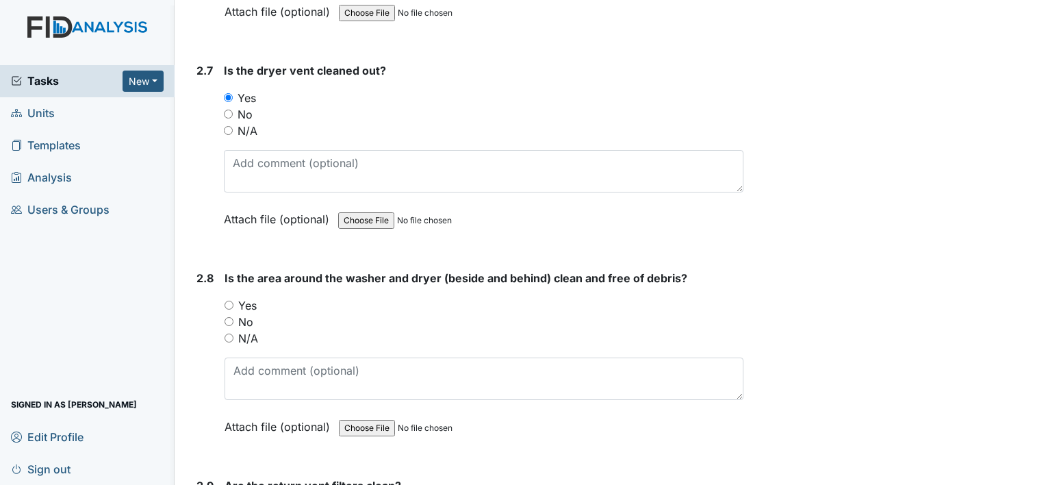
scroll to position [2479, 0]
click at [227, 300] on input "Yes" at bounding box center [229, 304] width 9 height 9
radio input "true"
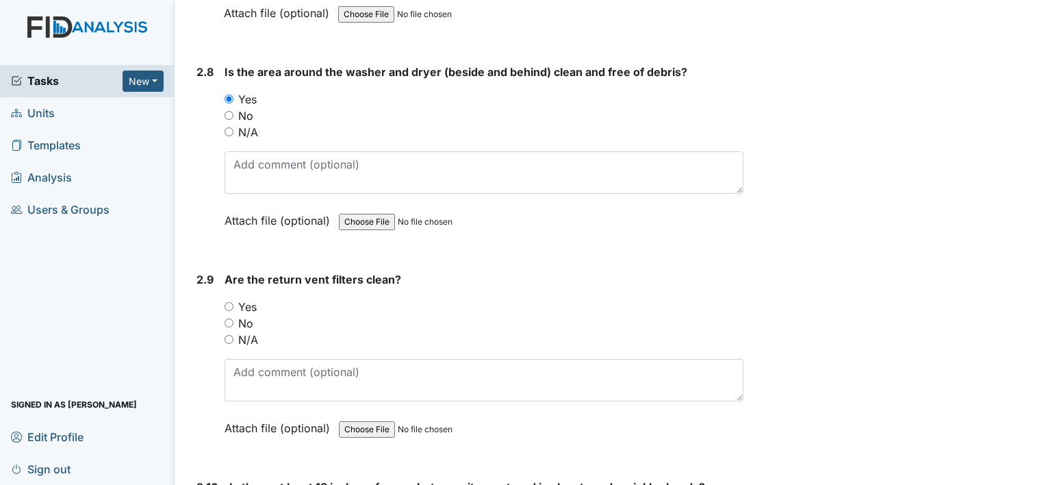
scroll to position [2719, 0]
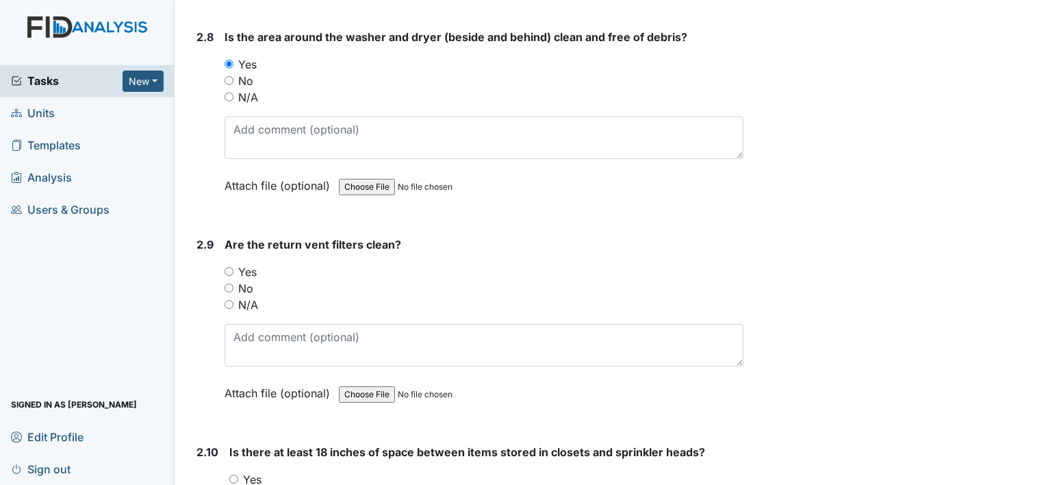
click at [229, 267] on input "Yes" at bounding box center [229, 271] width 9 height 9
radio input "true"
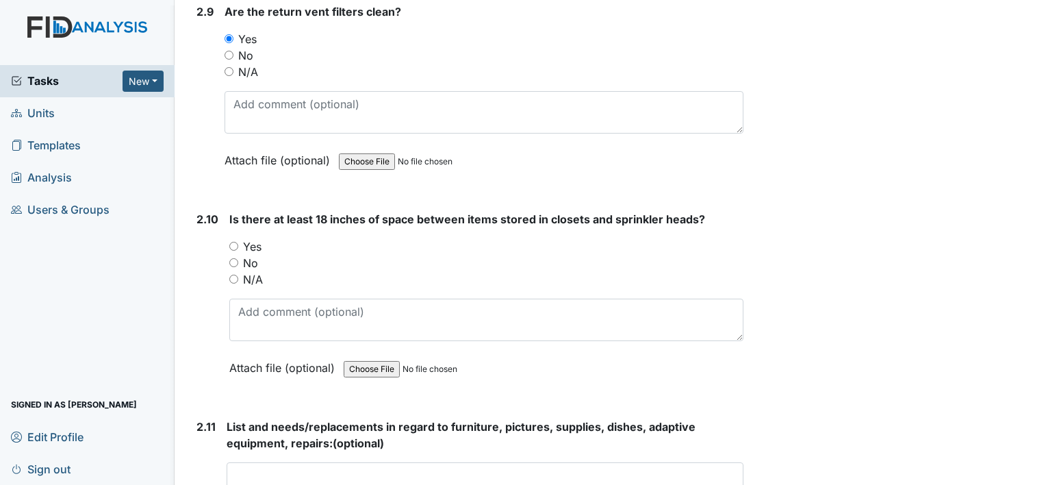
scroll to position [2965, 0]
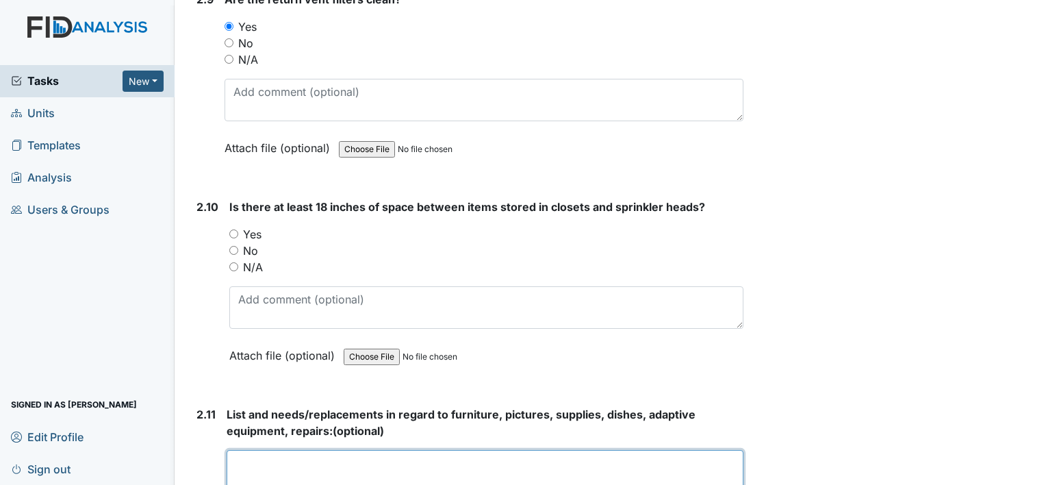
click at [290, 461] on textarea at bounding box center [485, 471] width 517 height 42
type textarea "P"
type textarea "F"
type textarea "t"
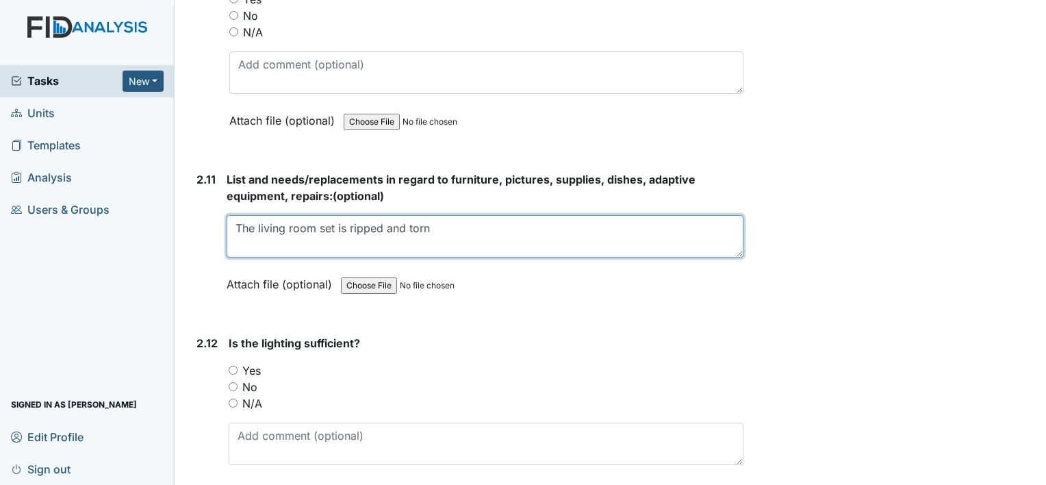
scroll to position [3199, 0]
type textarea "The living room set is ripped and torn"
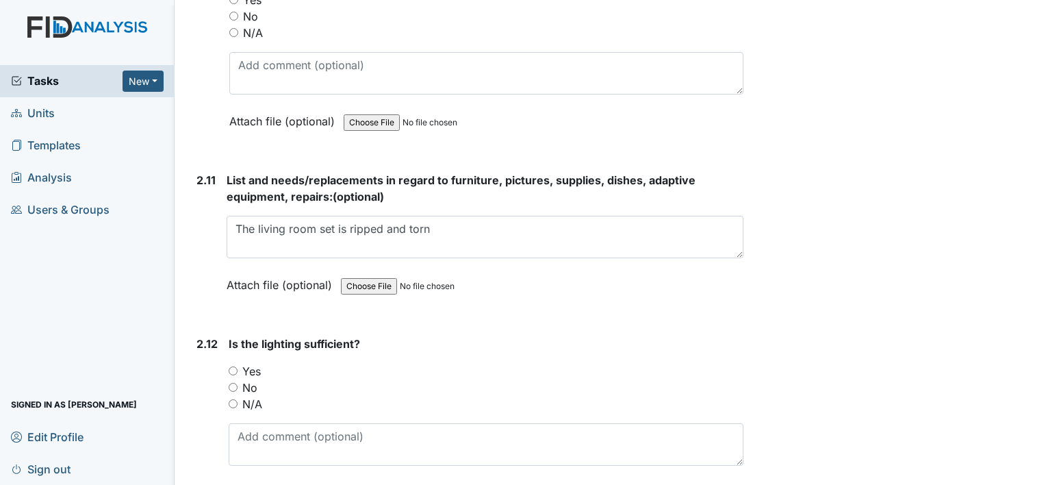
click at [233, 366] on input "Yes" at bounding box center [233, 370] width 9 height 9
radio input "true"
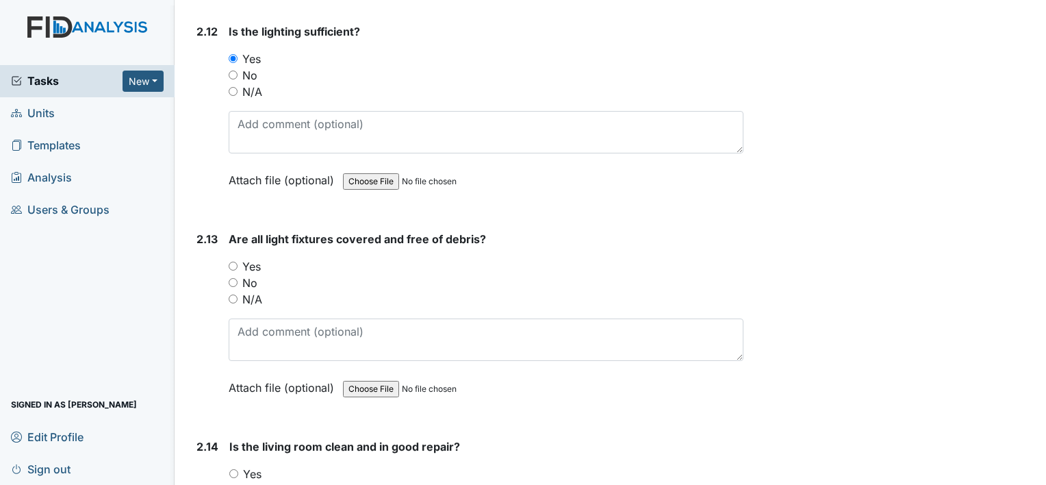
scroll to position [3512, 0]
click at [229, 261] on input "Yes" at bounding box center [233, 265] width 9 height 9
radio input "true"
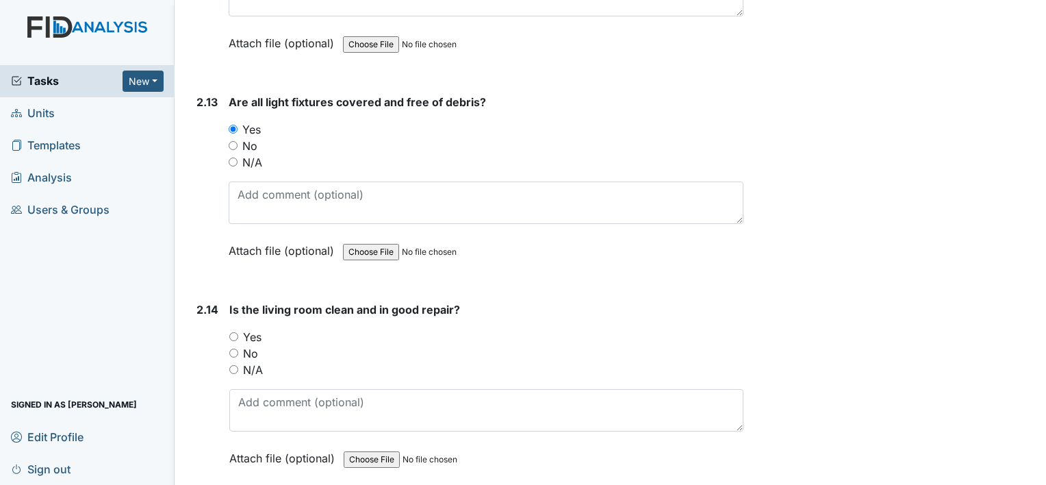
scroll to position [3677, 0]
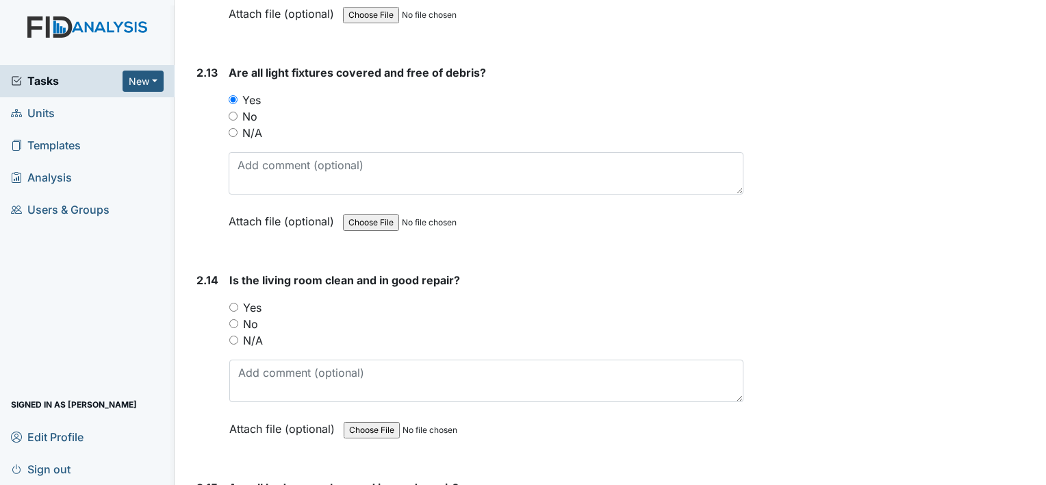
click at [233, 303] on input "Yes" at bounding box center [233, 307] width 9 height 9
radio input "true"
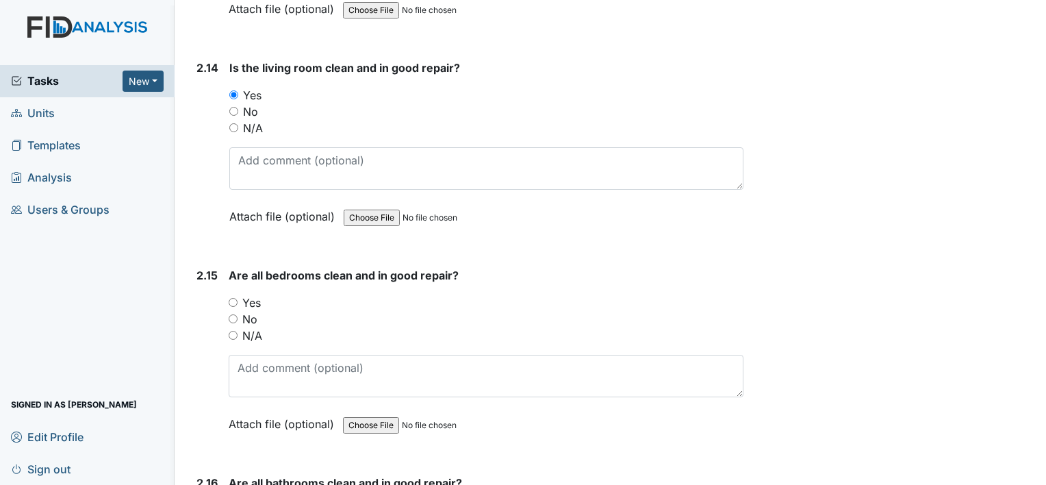
scroll to position [3890, 0]
click at [236, 297] on input "Yes" at bounding box center [233, 301] width 9 height 9
radio input "true"
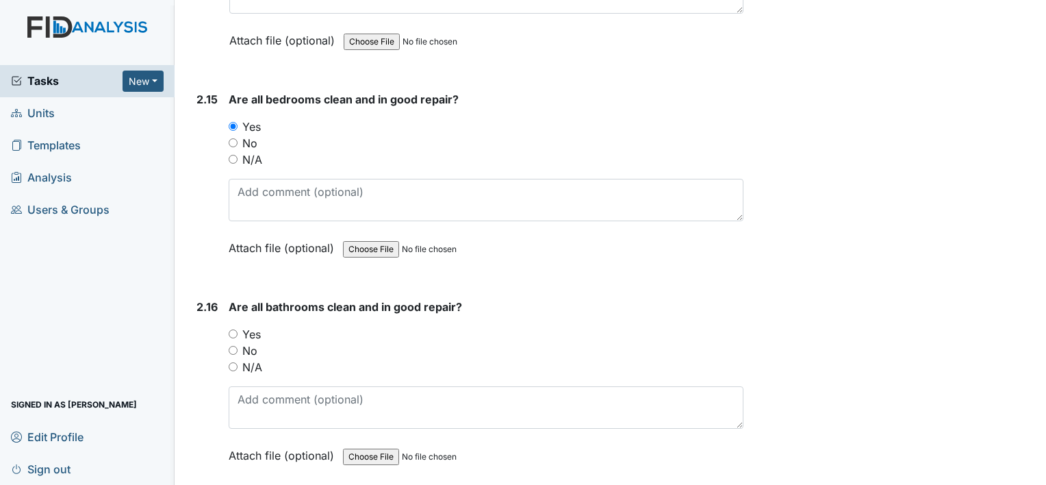
scroll to position [4073, 0]
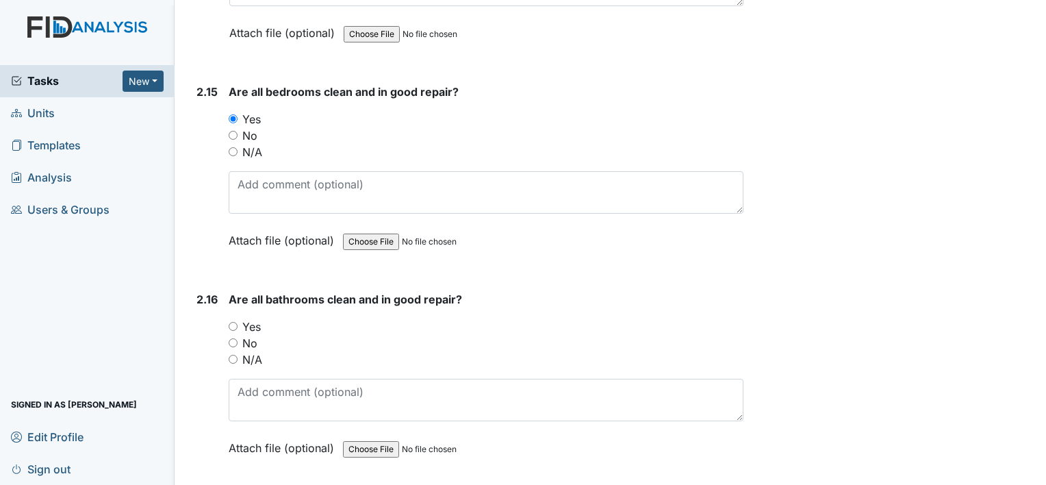
click at [236, 322] on input "Yes" at bounding box center [233, 326] width 9 height 9
radio input "true"
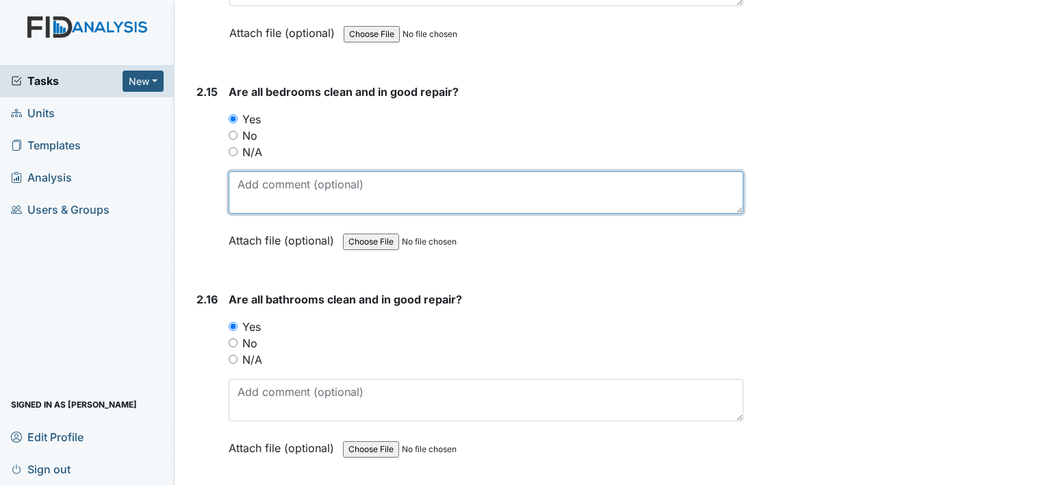
click at [233, 175] on textarea at bounding box center [486, 192] width 515 height 42
type textarea "The home is old. Can use some painting"
